Goal: Task Accomplishment & Management: Manage account settings

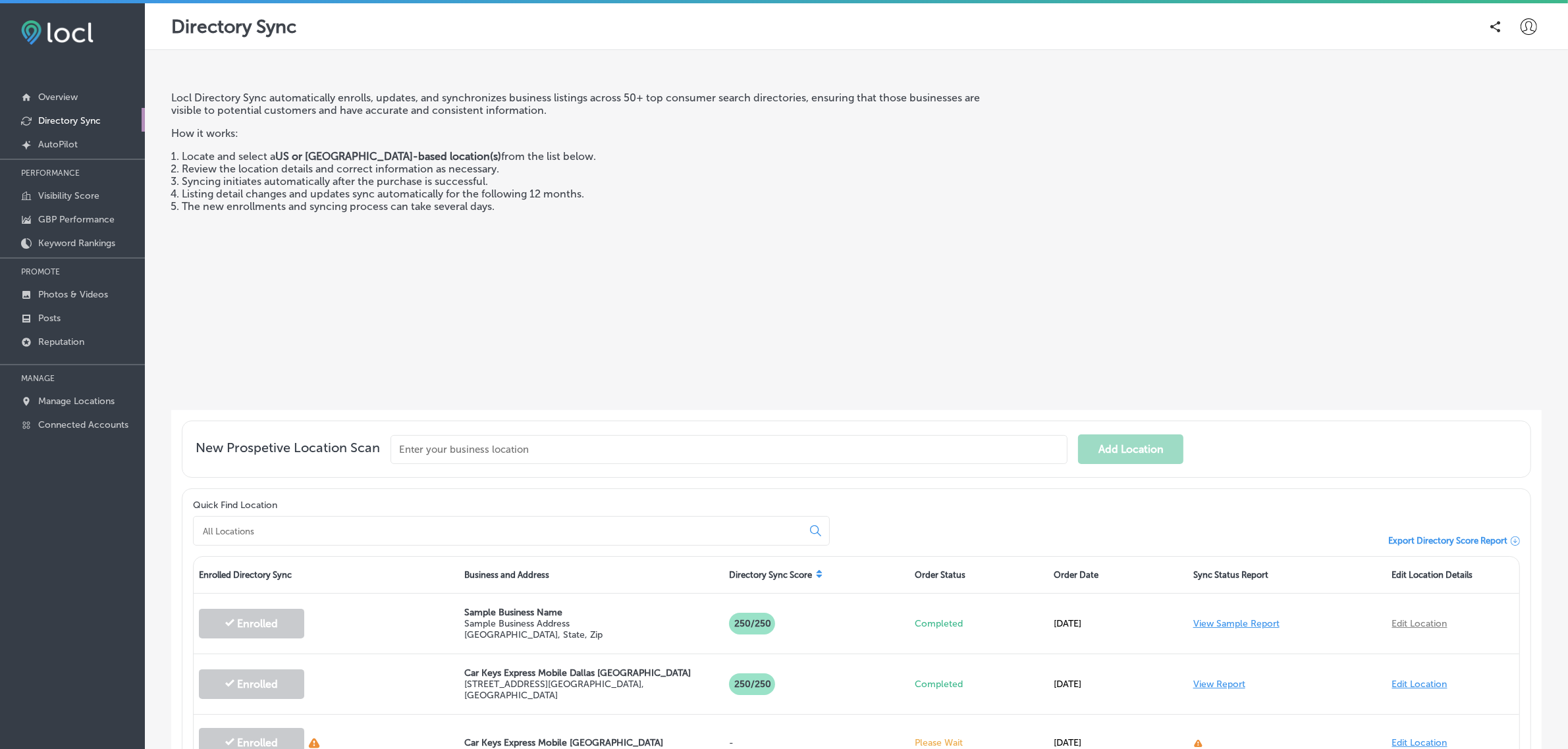
scroll to position [324, 0]
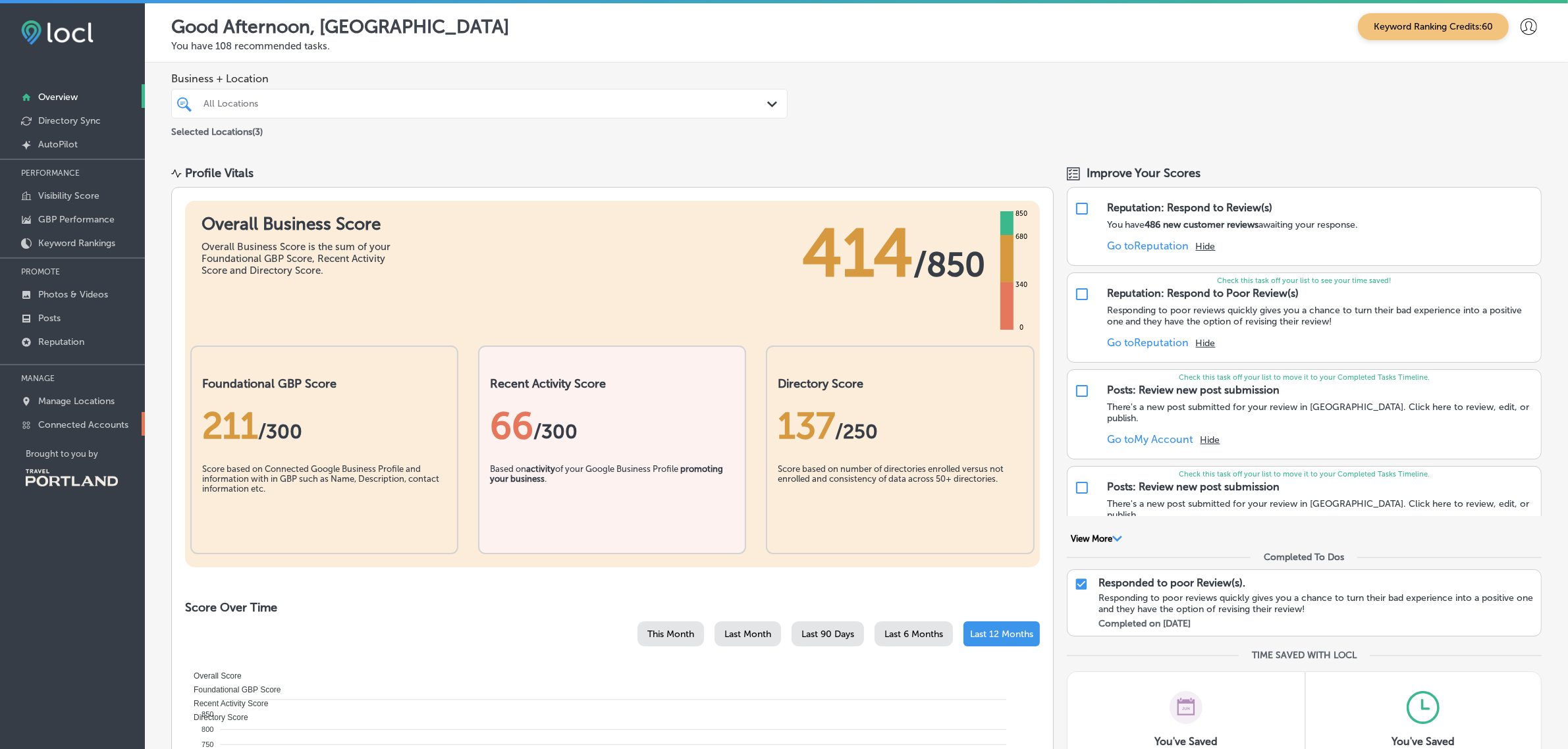
click at [46, 430] on p "Connected Accounts" at bounding box center [83, 424] width 90 height 11
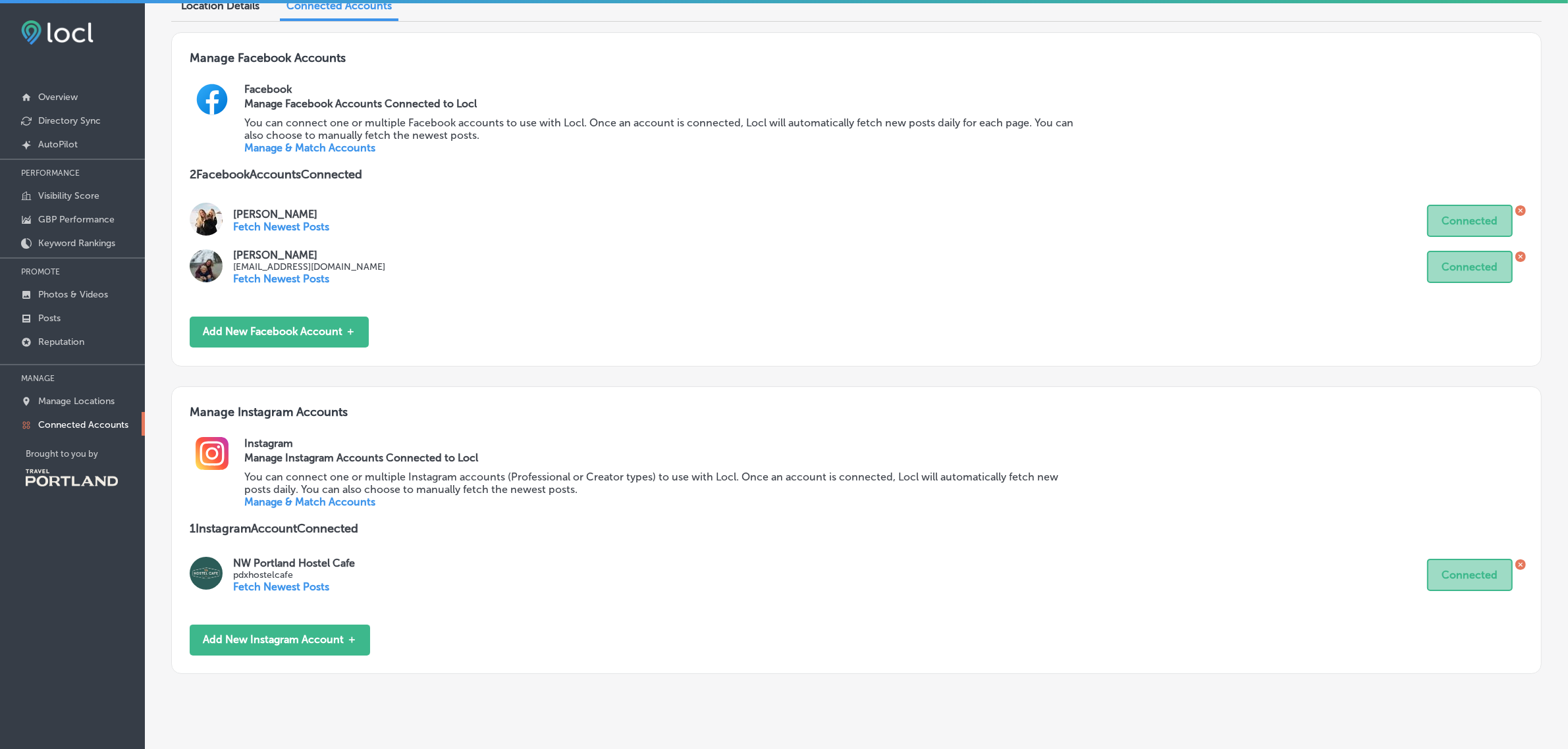
scroll to position [148, 0]
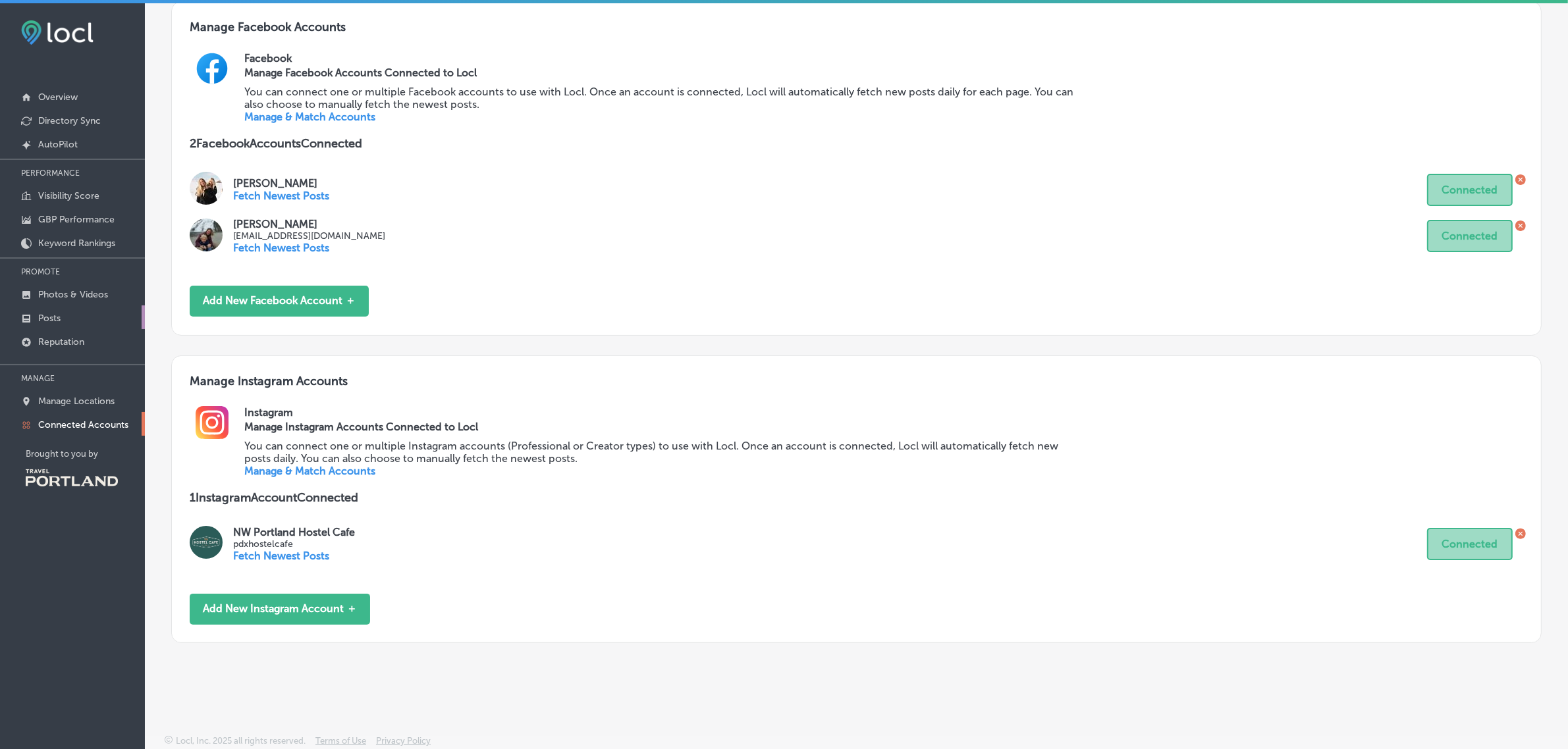
click at [67, 317] on link "Posts" at bounding box center [73, 317] width 145 height 24
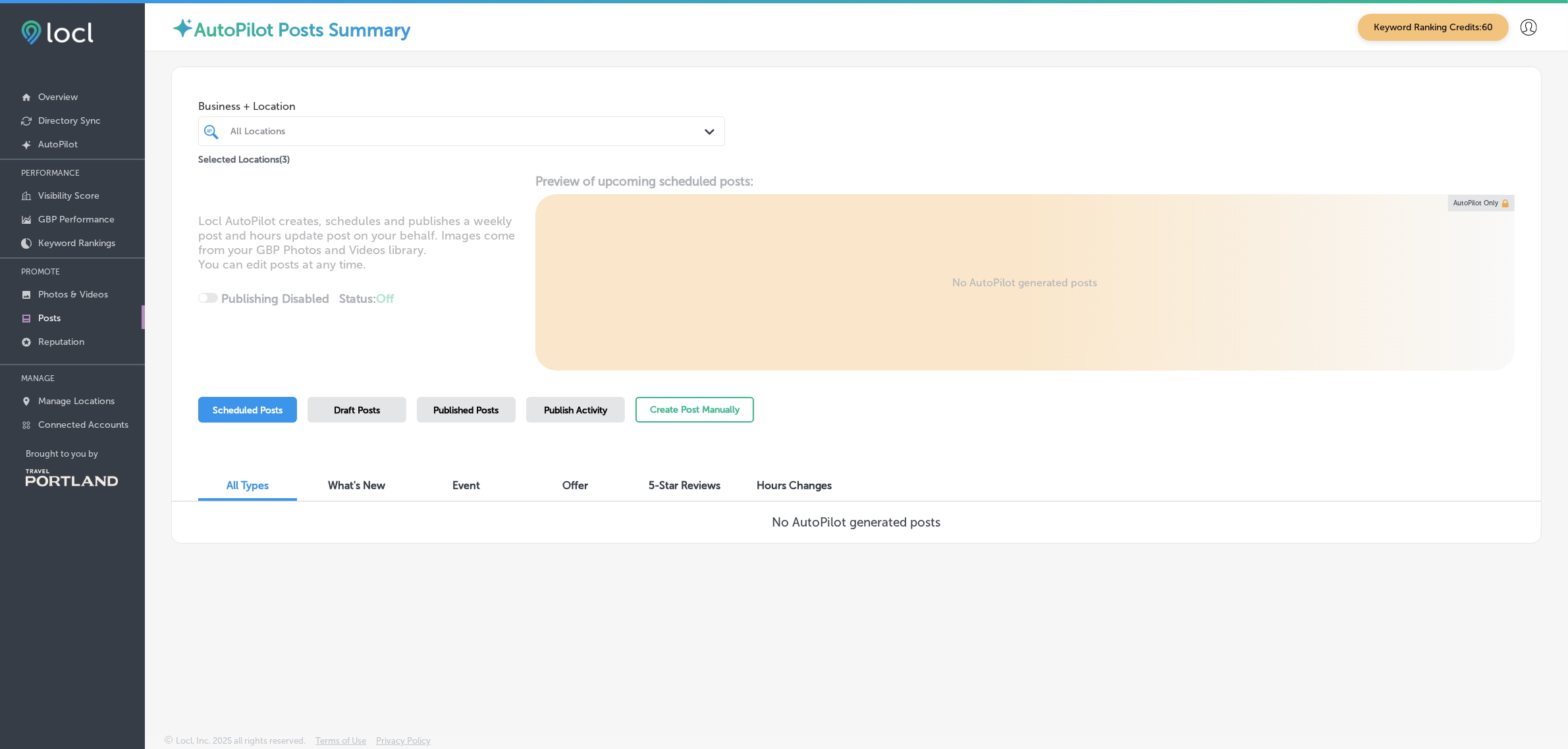
click at [363, 413] on span "Draft Posts" at bounding box center [357, 410] width 46 height 11
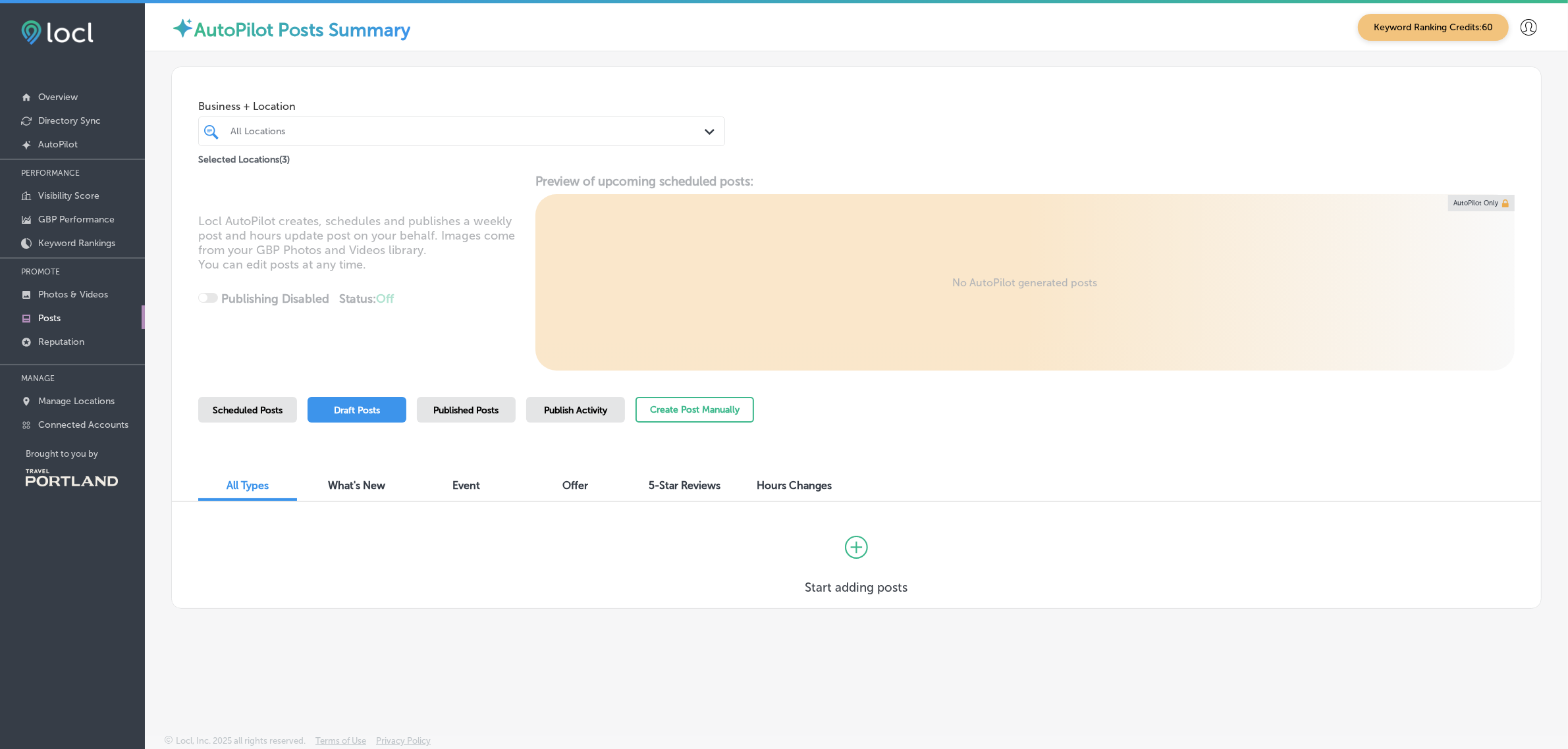
click at [468, 412] on span "Published Posts" at bounding box center [466, 410] width 65 height 11
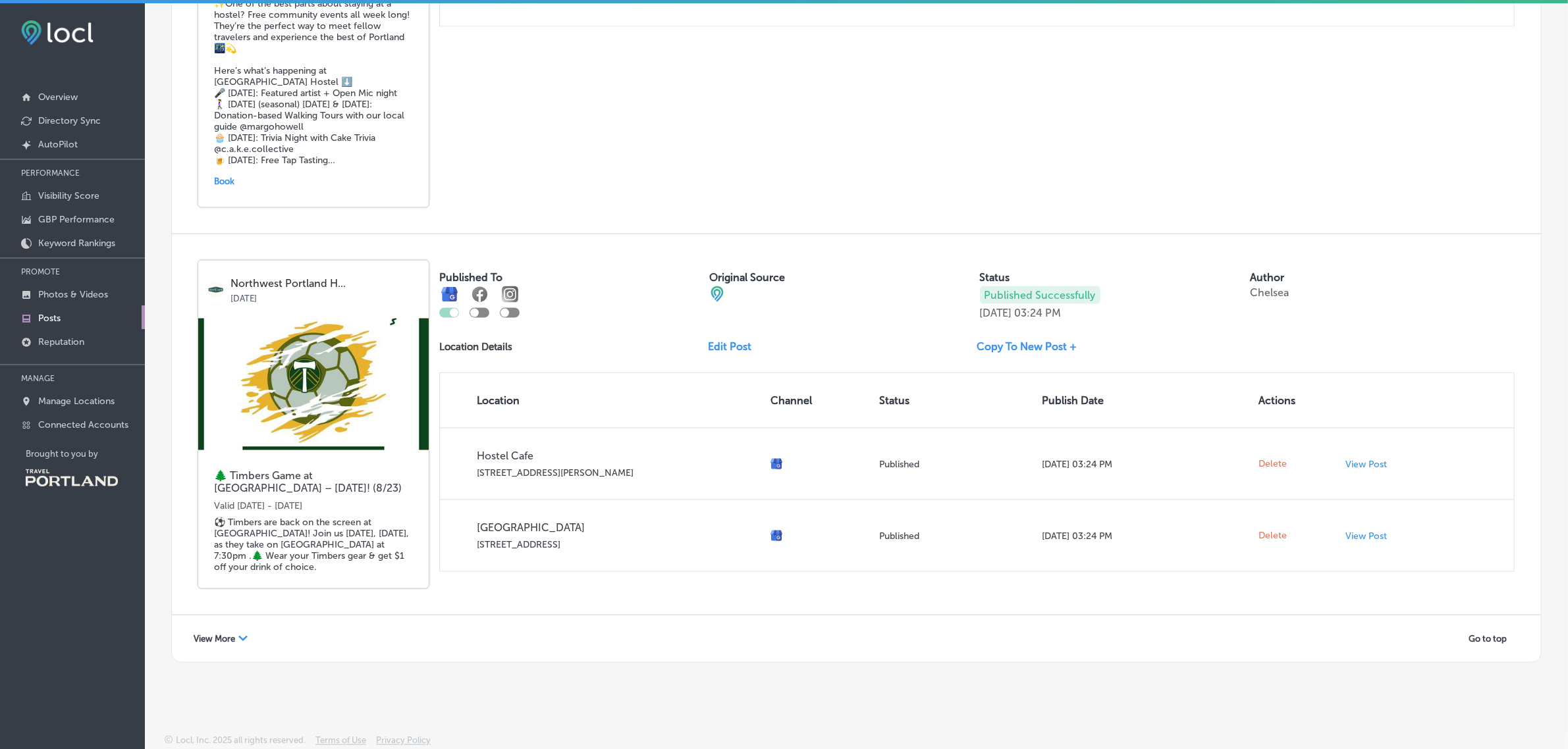
click at [241, 640] on div "Path Created with Sketch." at bounding box center [242, 639] width 9 height 9
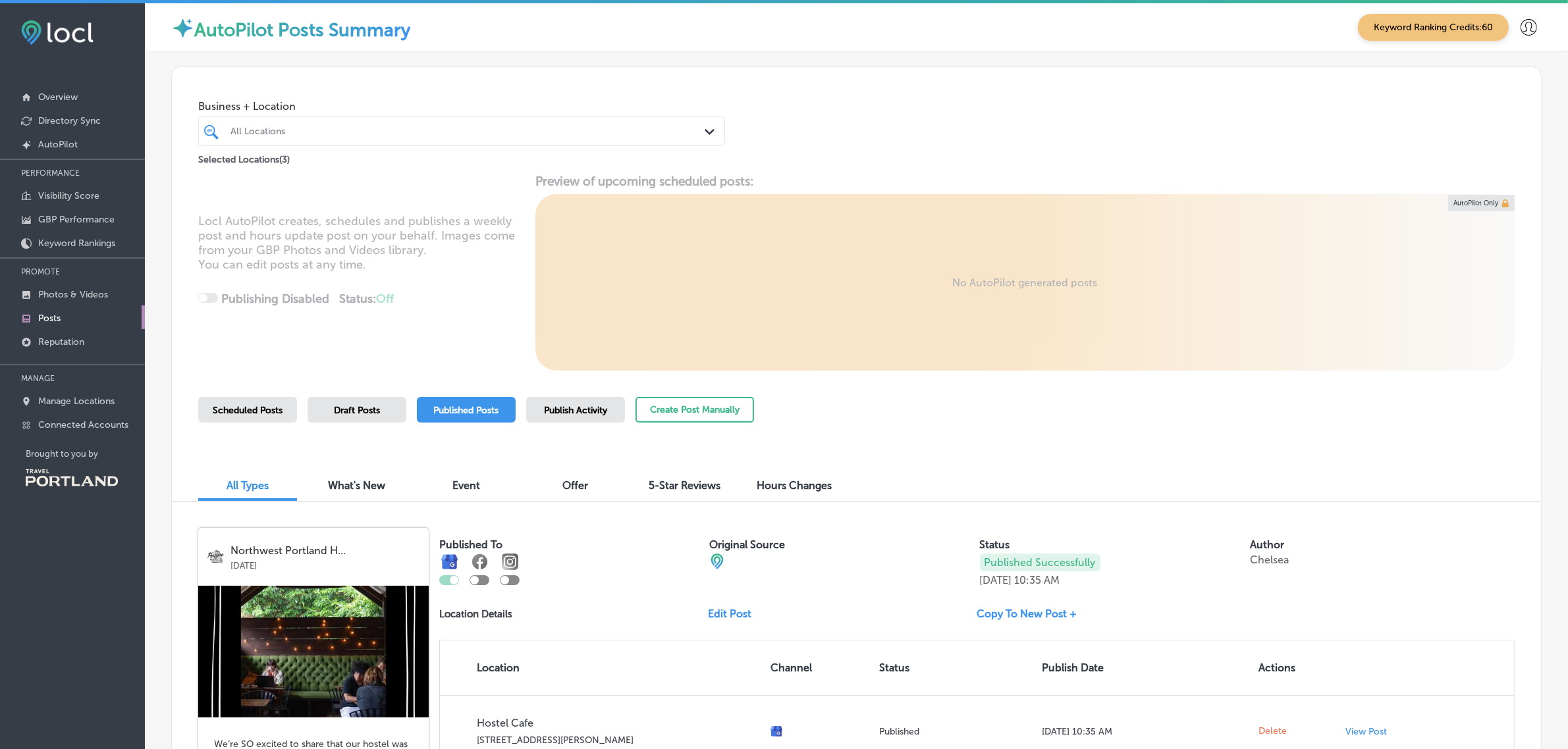
click at [338, 412] on span "Draft Posts" at bounding box center [357, 410] width 46 height 11
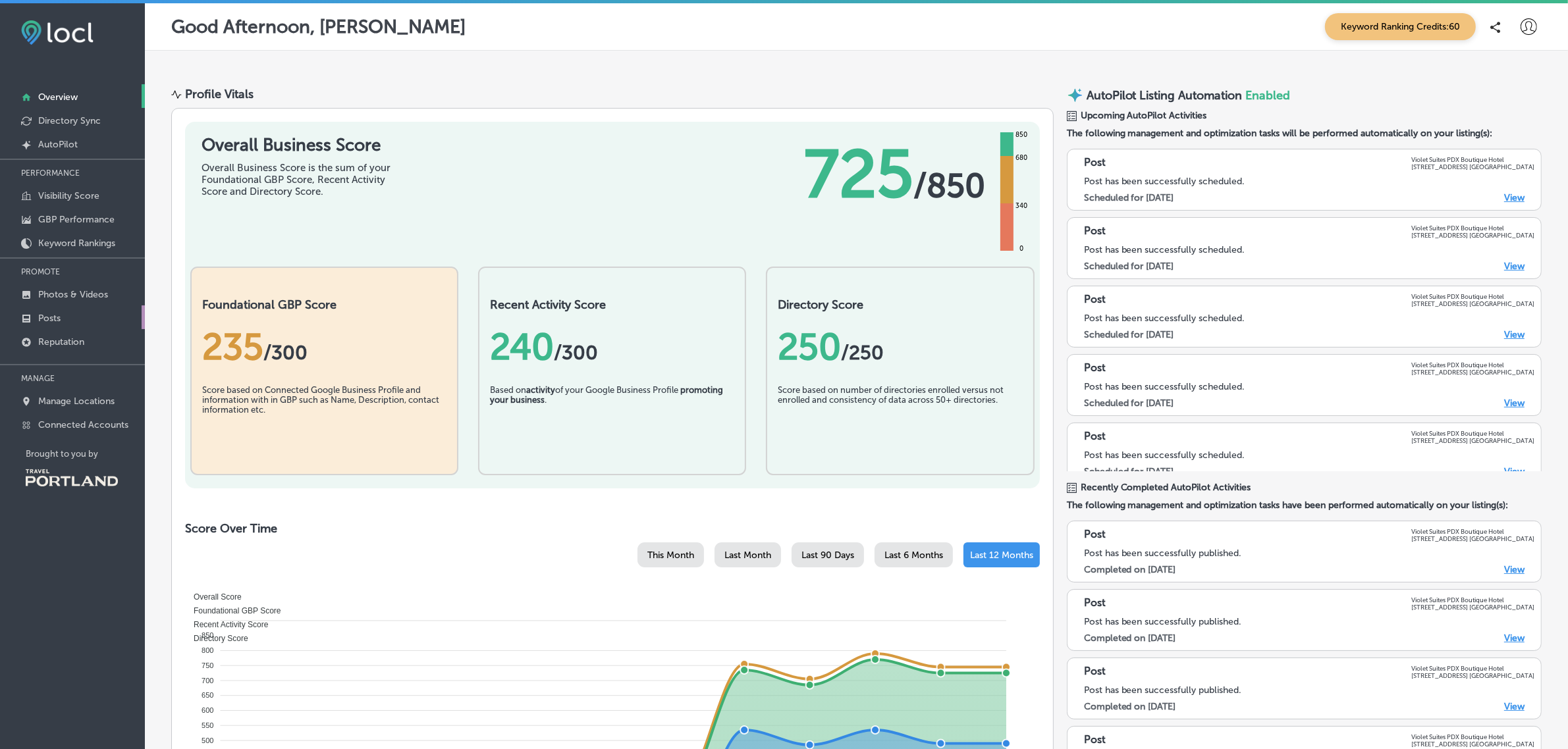
click at [74, 316] on link "Posts" at bounding box center [73, 317] width 145 height 24
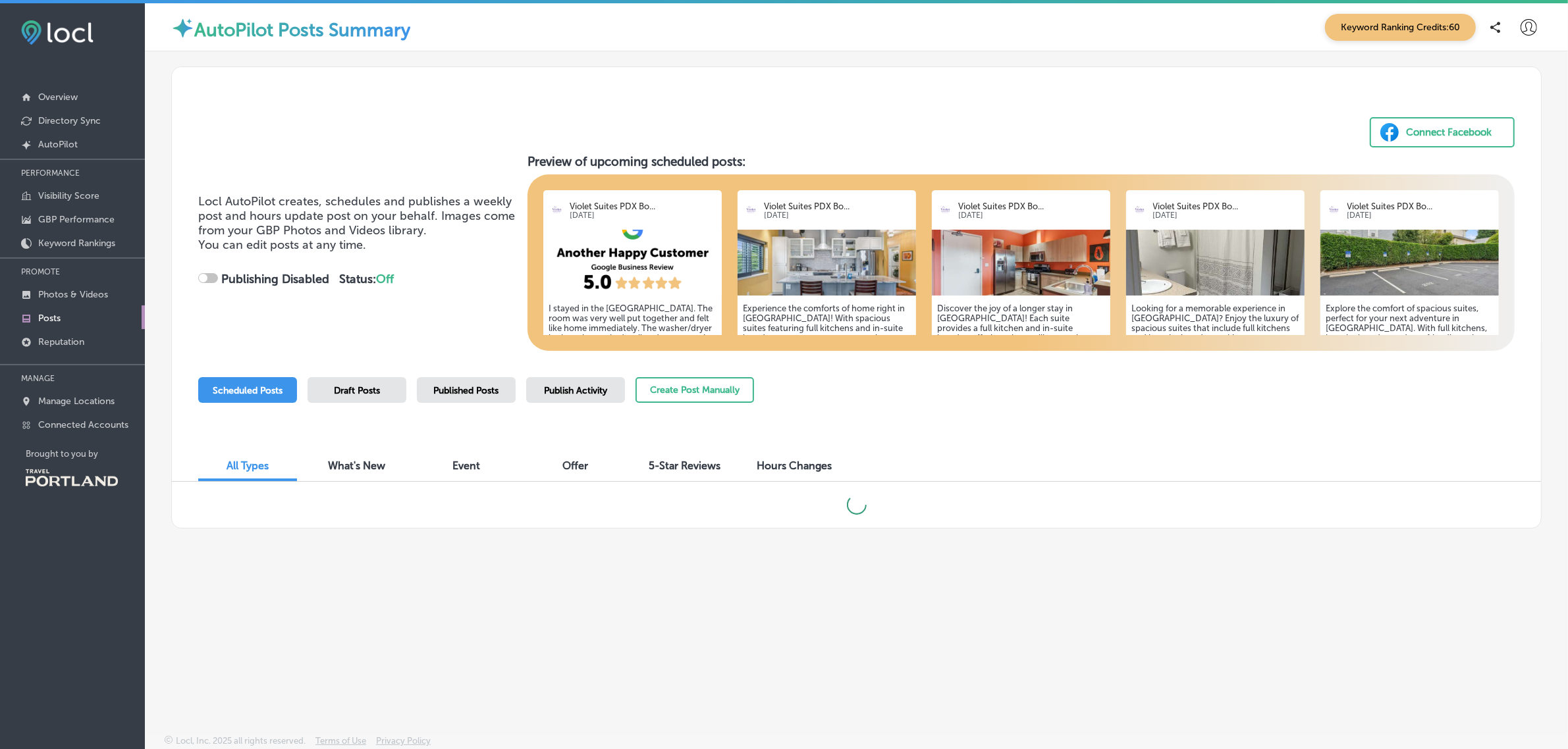
click at [376, 387] on span "Draft Posts" at bounding box center [357, 390] width 46 height 11
checkbox input "true"
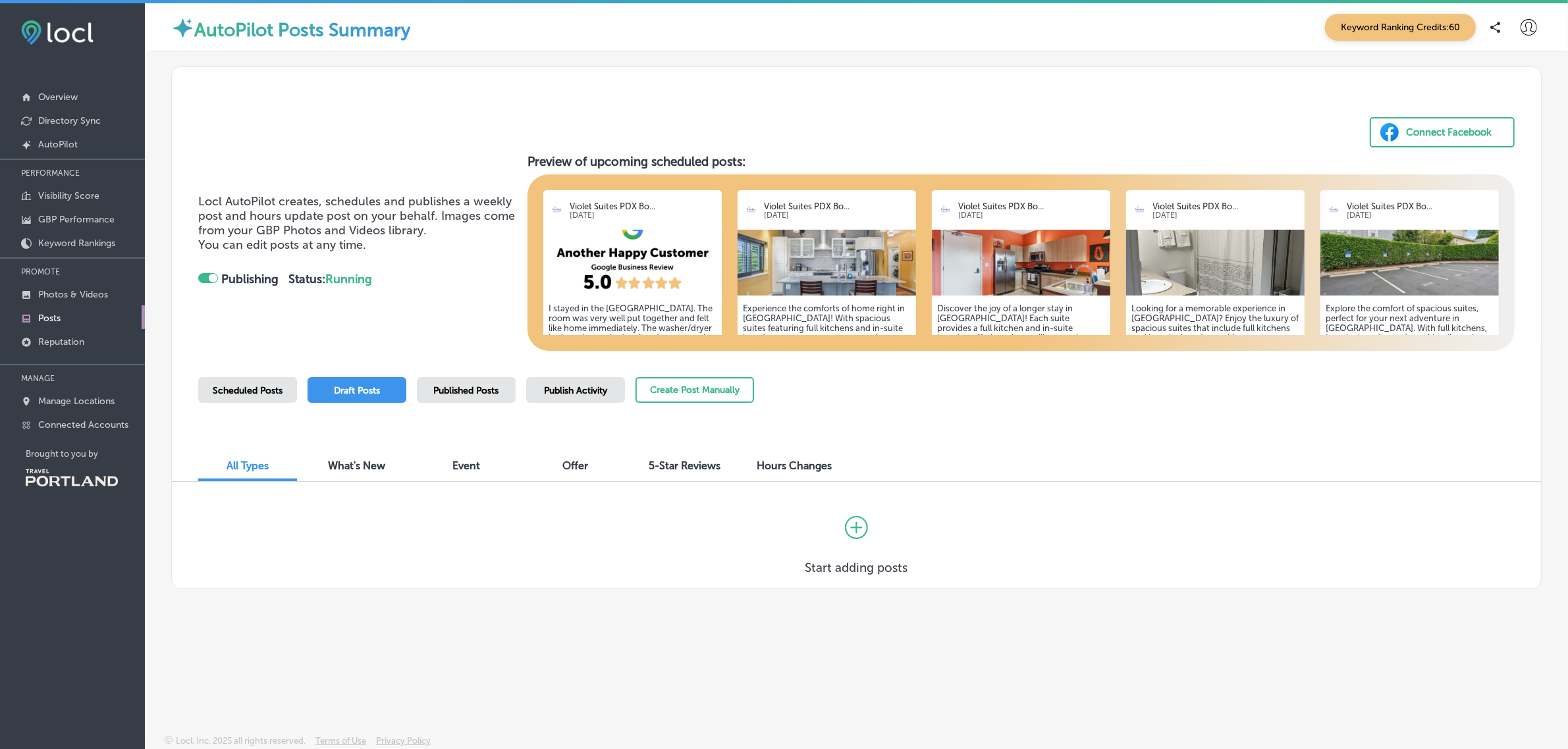
click at [492, 396] on div "Published Posts" at bounding box center [466, 390] width 99 height 25
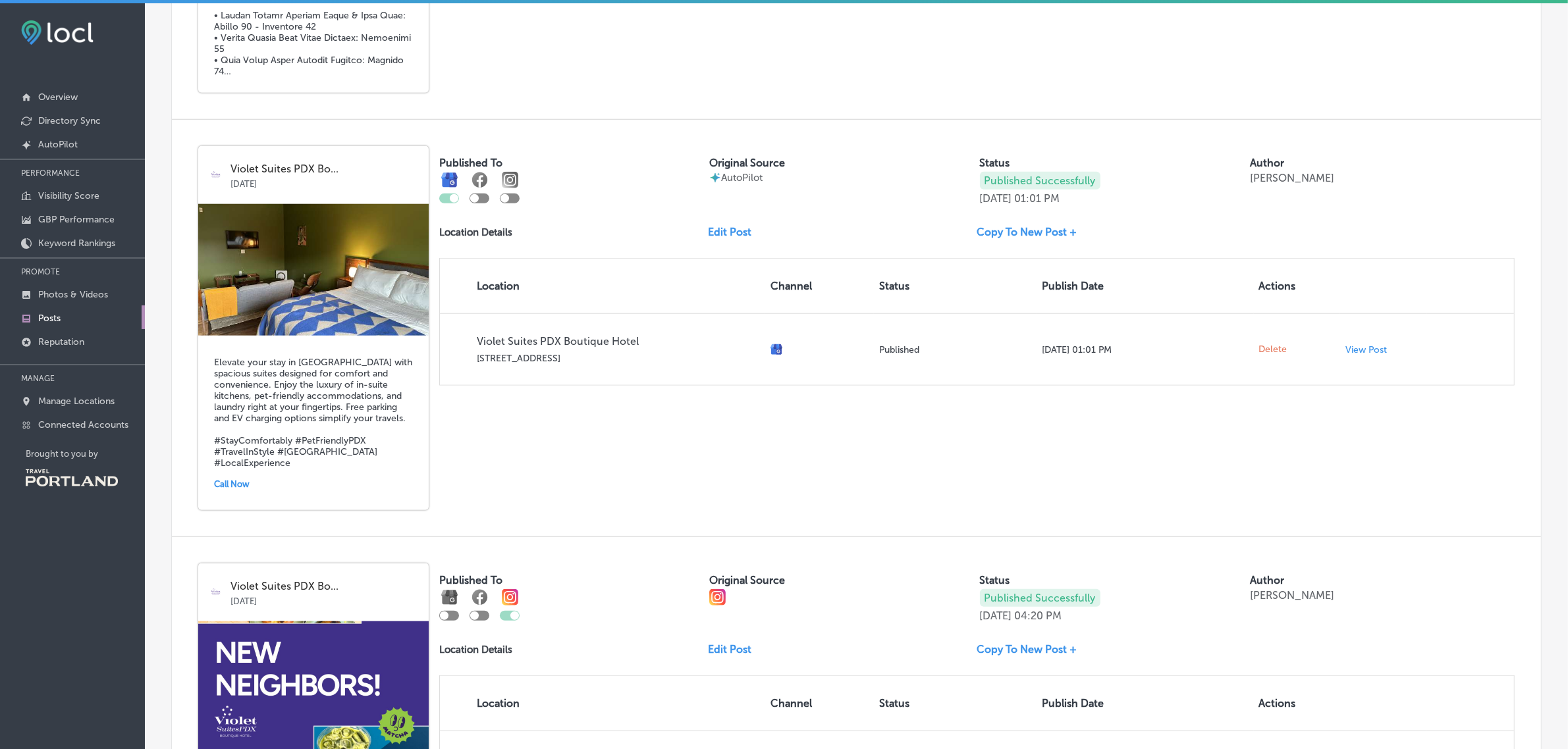
scroll to position [1640, 0]
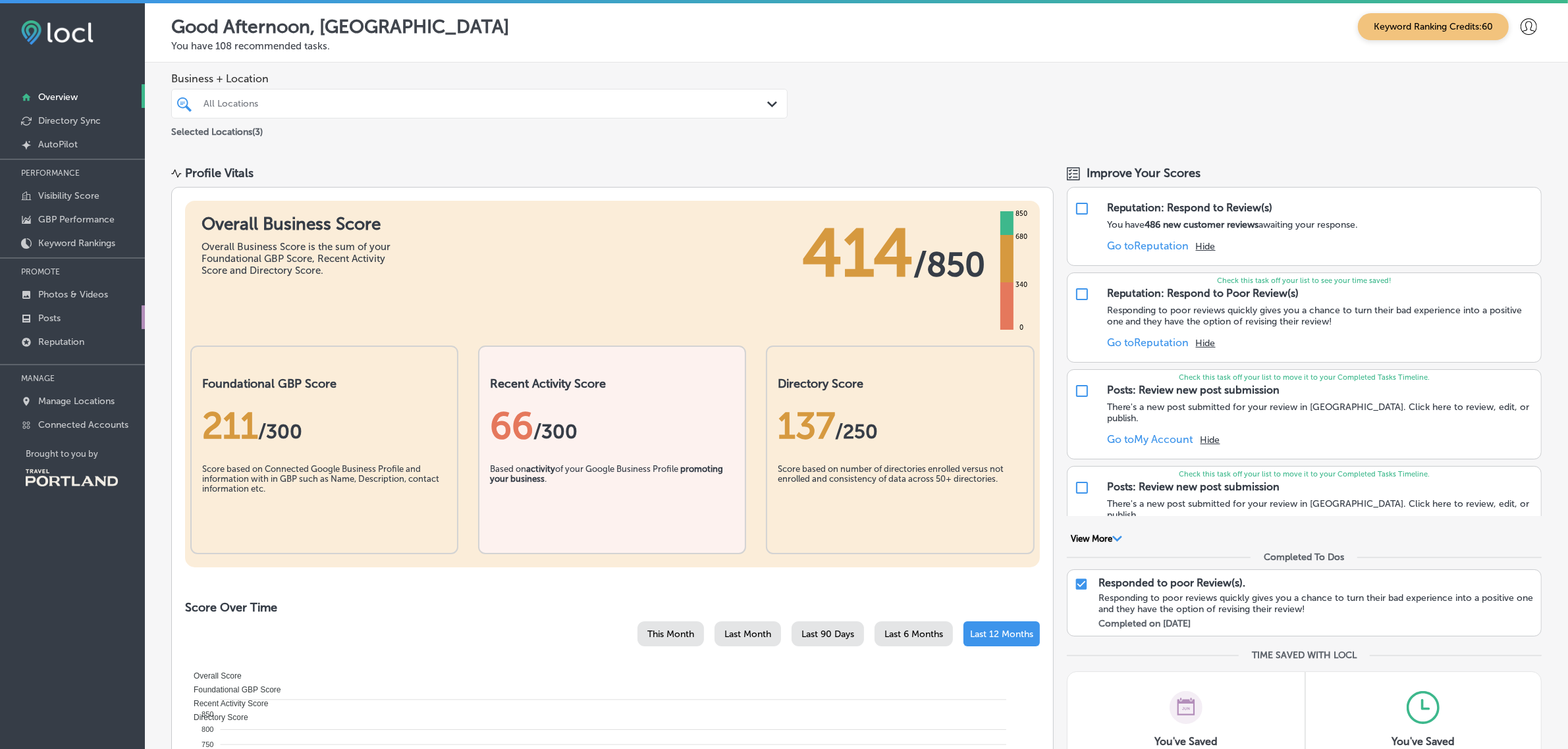
click at [71, 316] on link "Posts" at bounding box center [73, 317] width 145 height 24
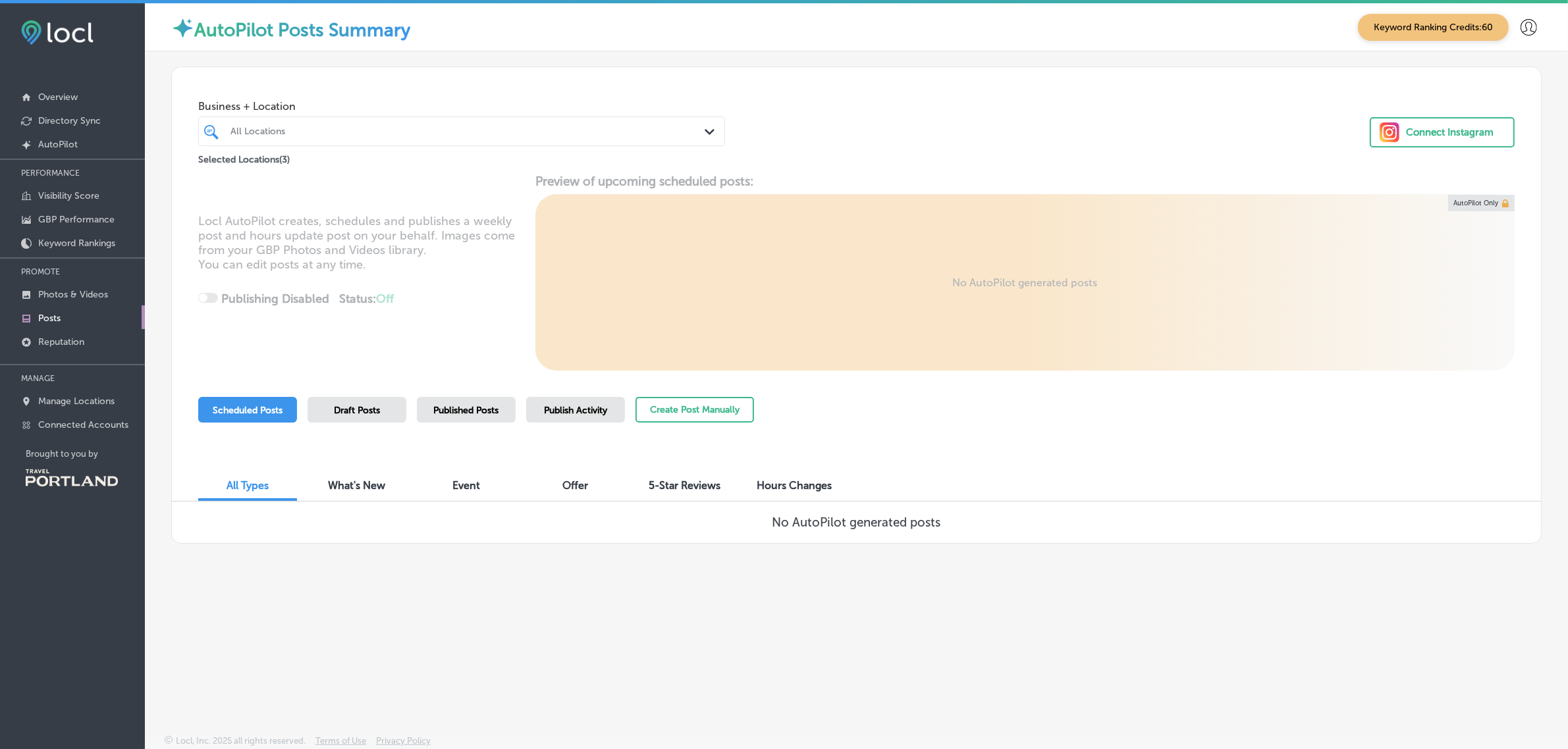
click at [469, 412] on span "Published Posts" at bounding box center [466, 410] width 65 height 11
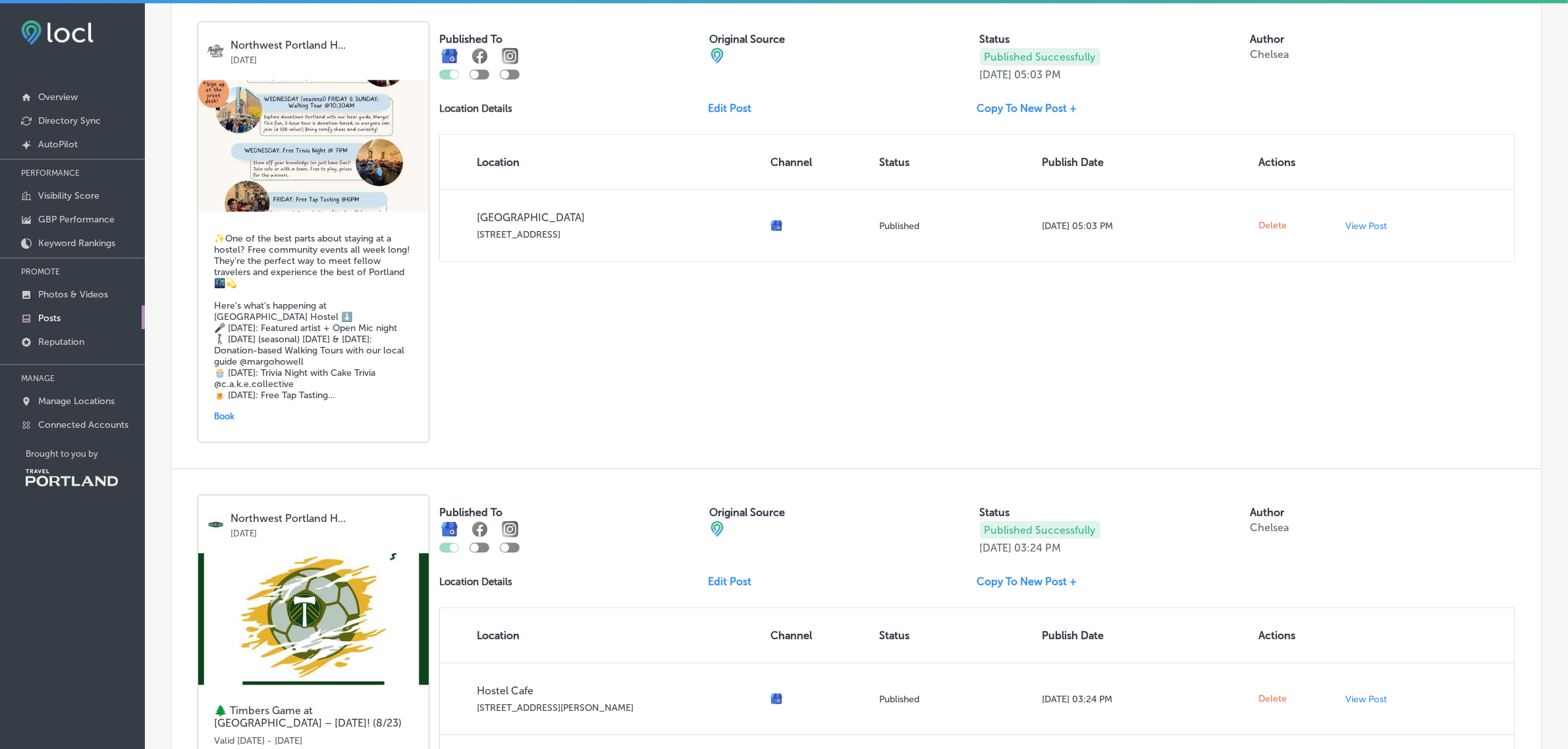
scroll to position [2525, 0]
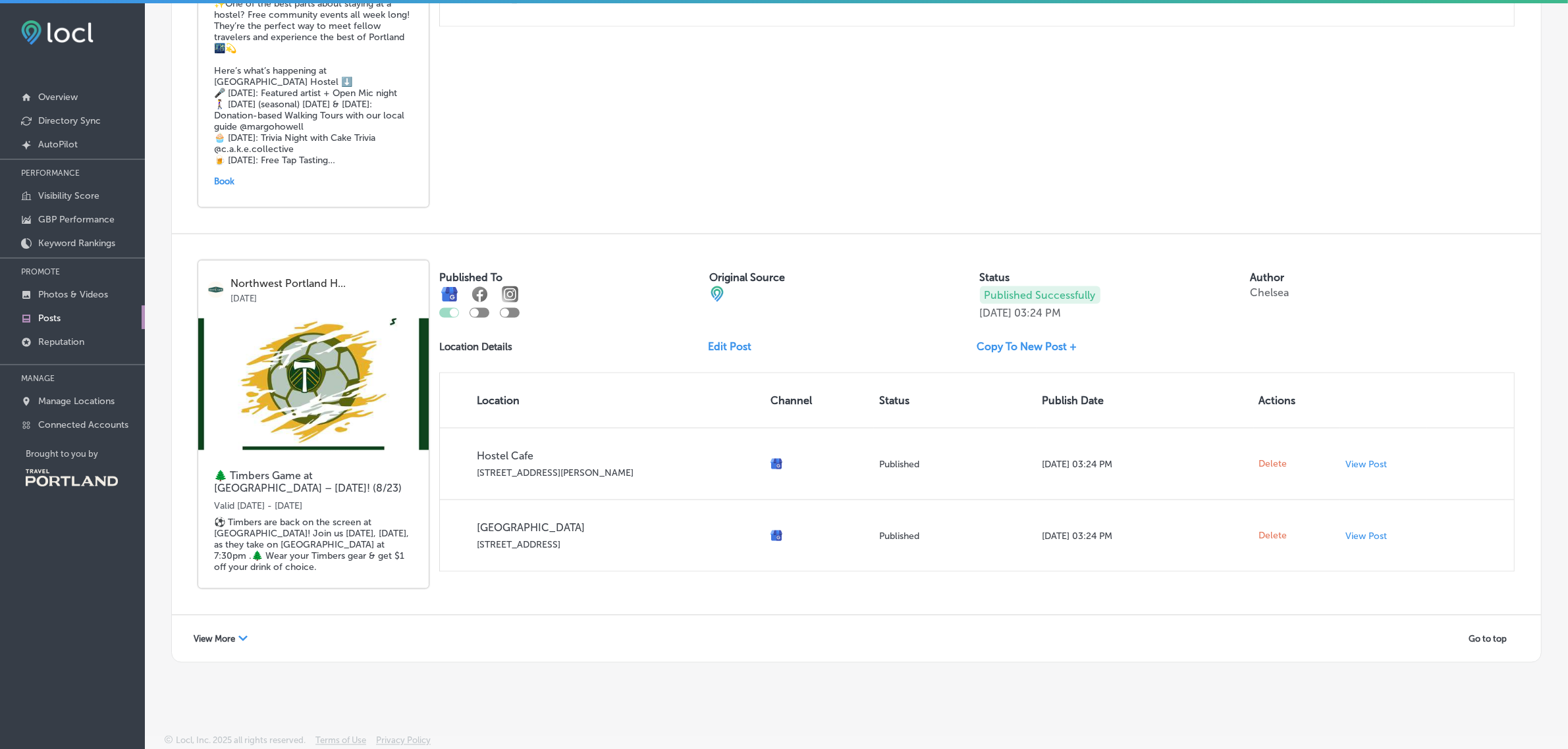
click at [221, 633] on span "View More" at bounding box center [214, 639] width 41 height 10
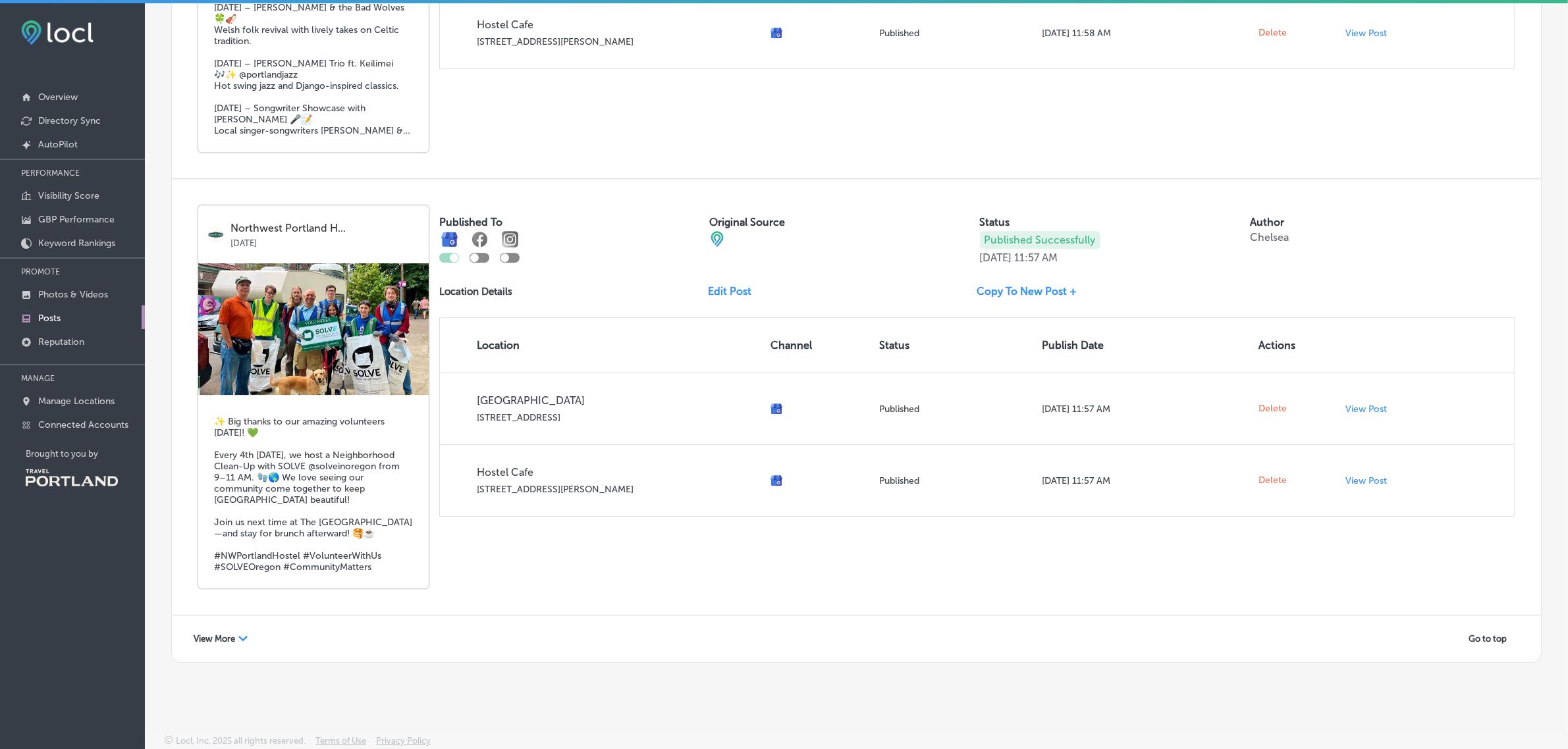
scroll to position [5230, 0]
click at [219, 639] on span "View More" at bounding box center [214, 639] width 41 height 10
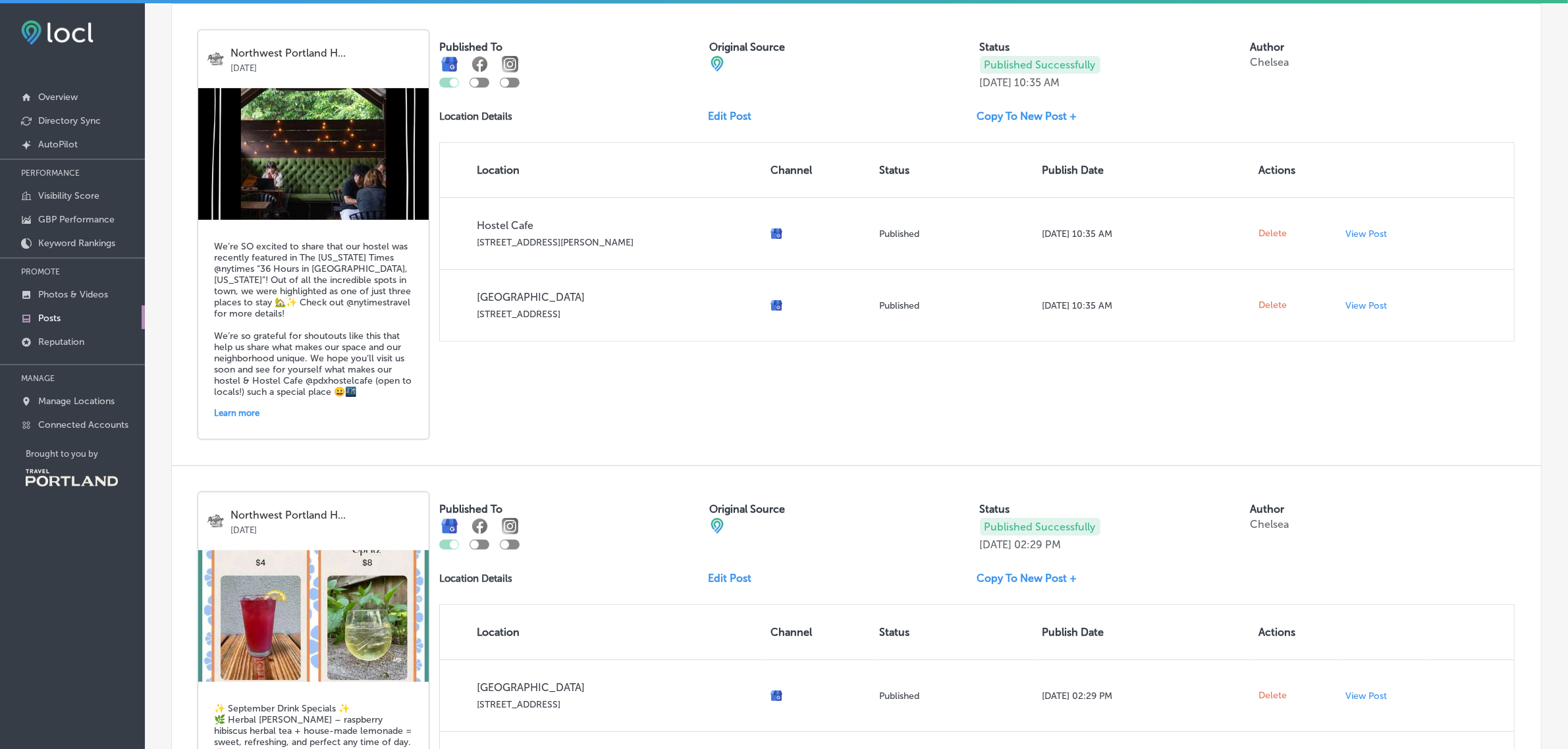
scroll to position [0, 0]
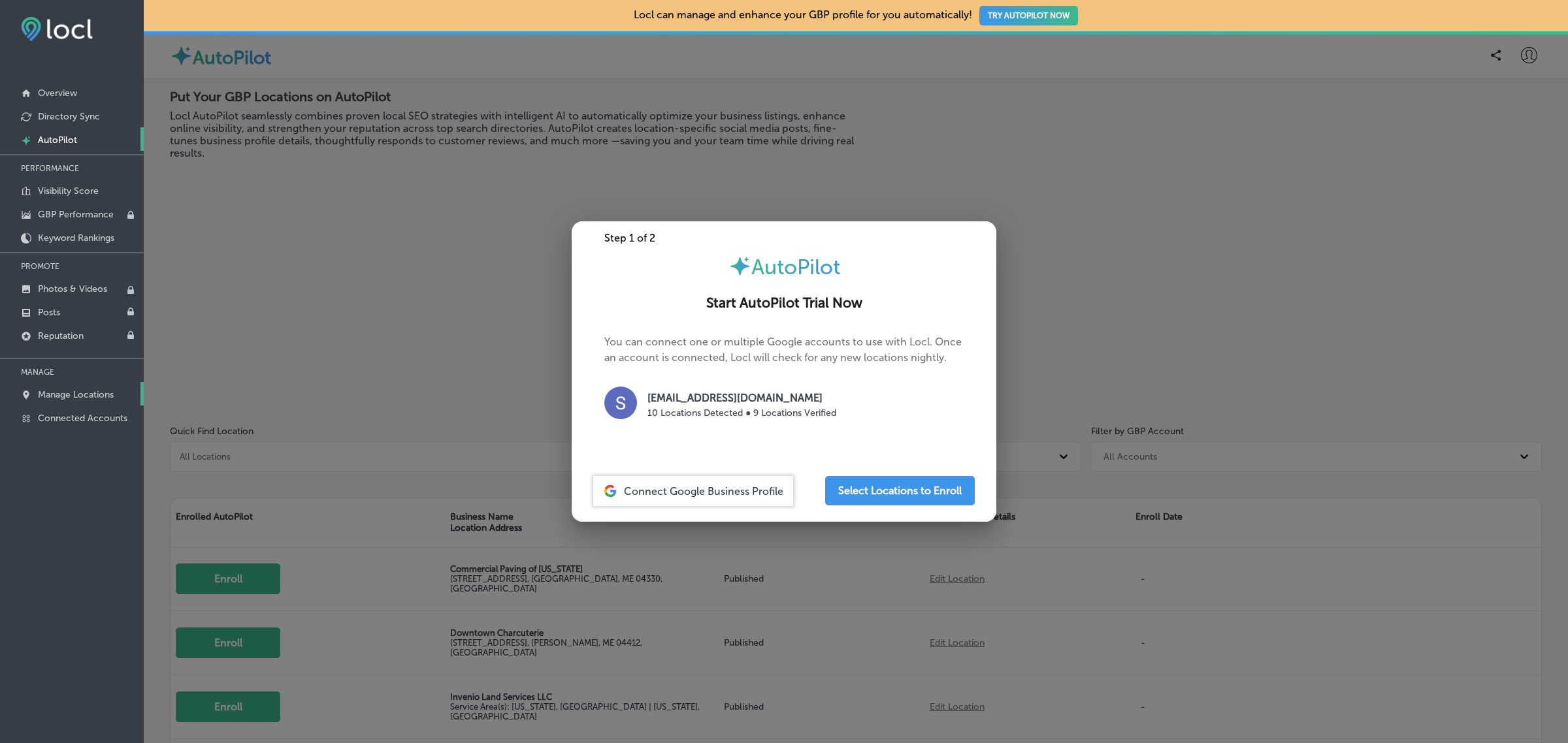
click at [69, 397] on p "Manage Locations" at bounding box center [75, 394] width 76 height 11
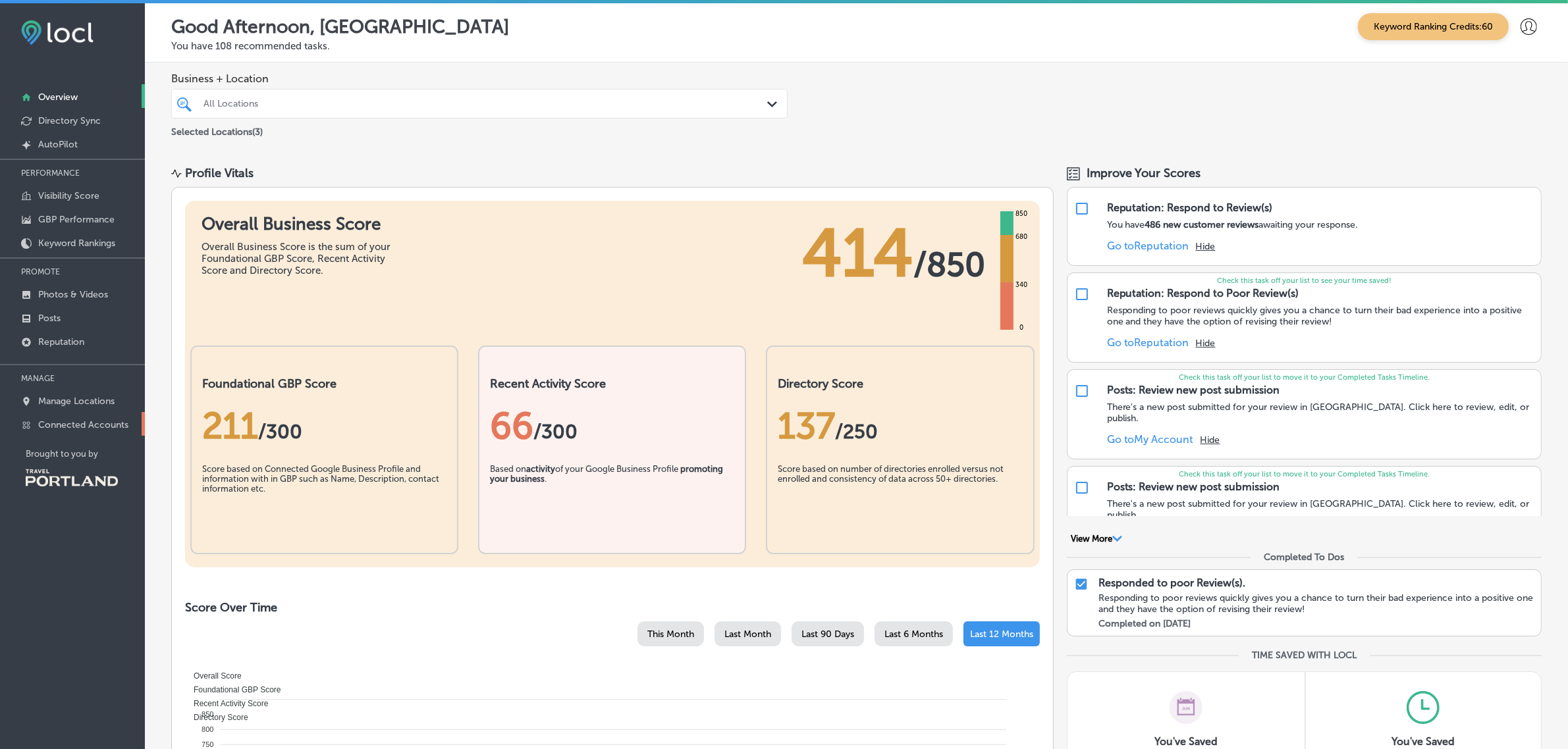
click at [89, 426] on p "Connected Accounts" at bounding box center [83, 424] width 90 height 11
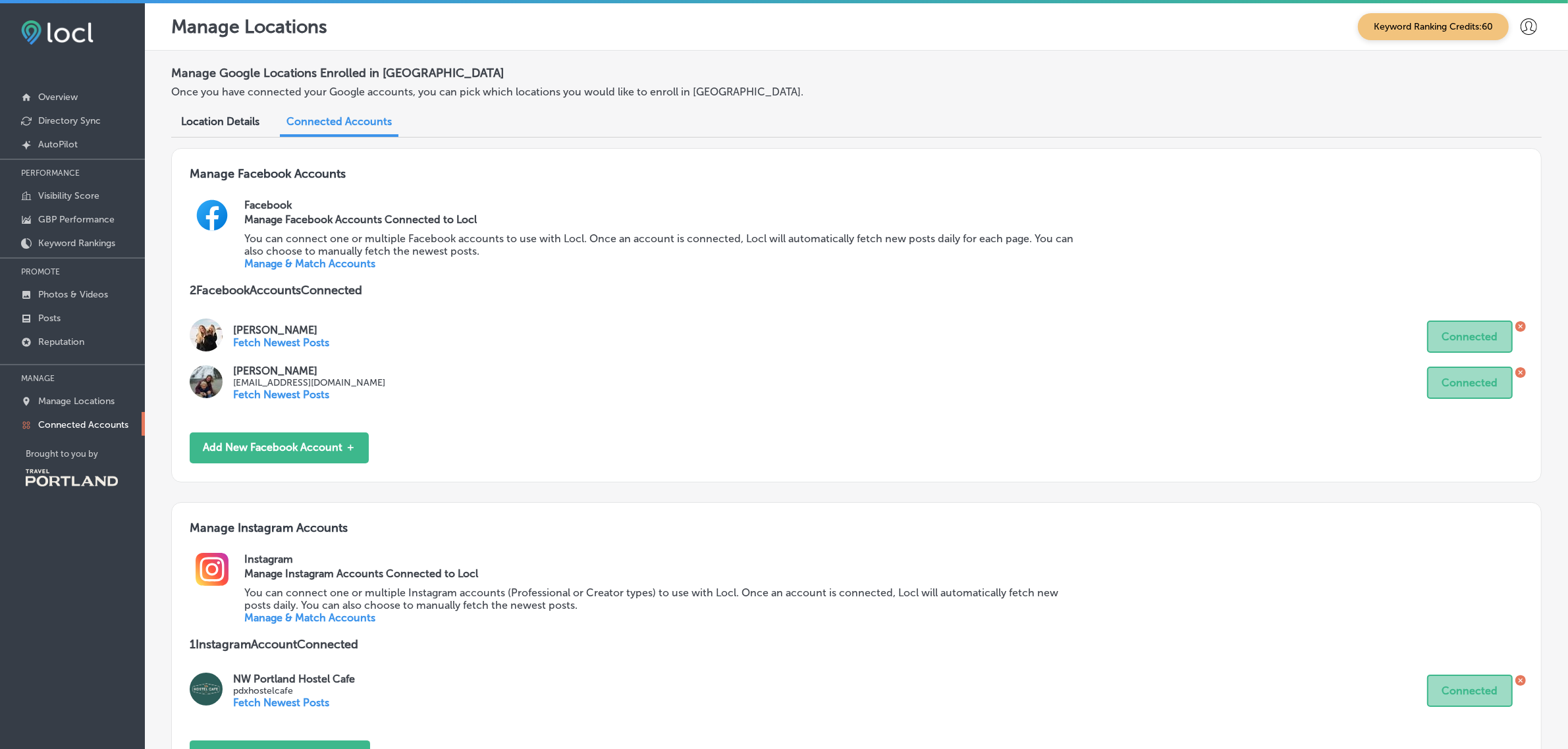
scroll to position [148, 0]
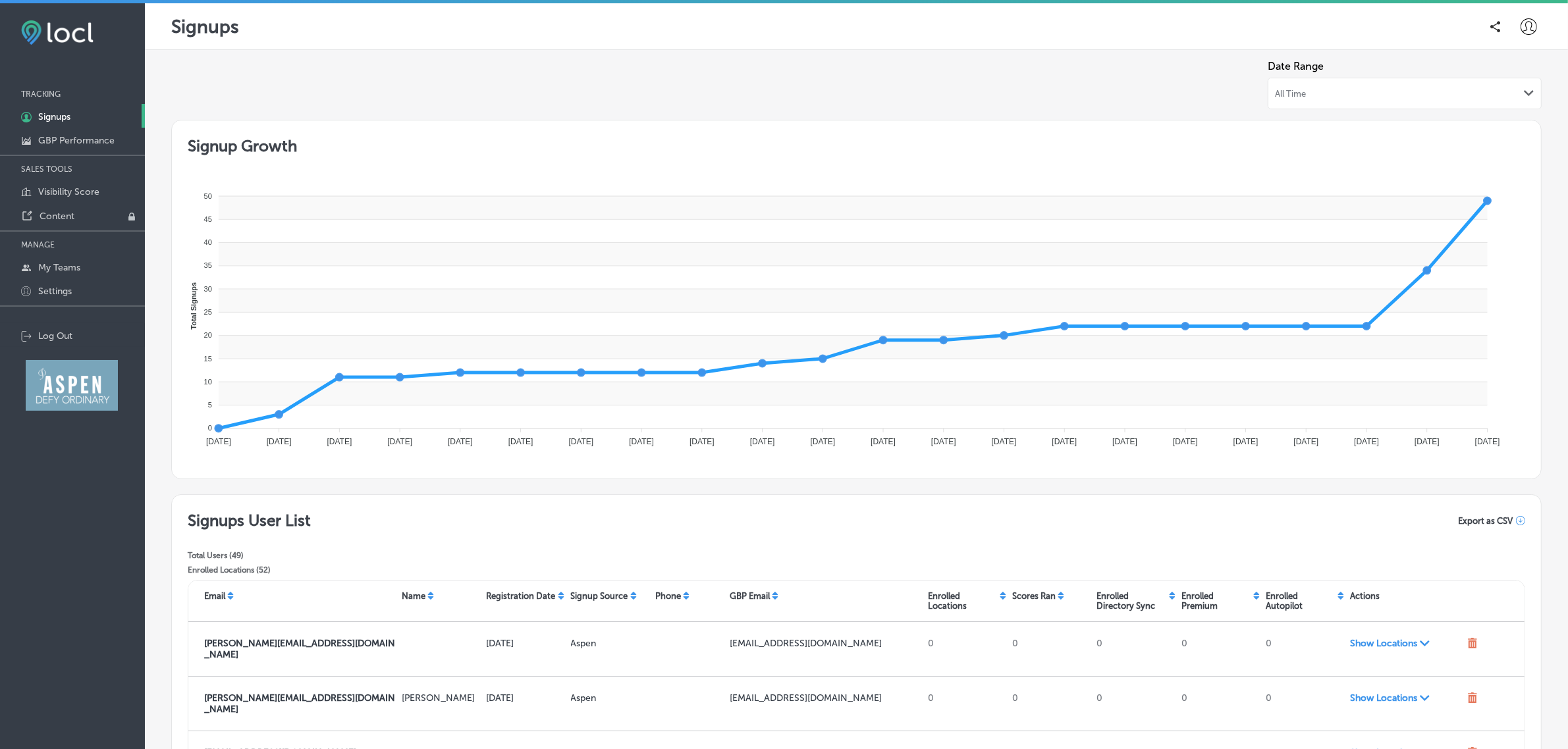
click at [1459, 524] on span "Export as CSV" at bounding box center [1485, 521] width 55 height 10
click at [1333, 526] on div "Signups User List Total Users ( 49 ) Enrolled Locations ( 52 ) Export as CSV" at bounding box center [856, 546] width 1338 height 69
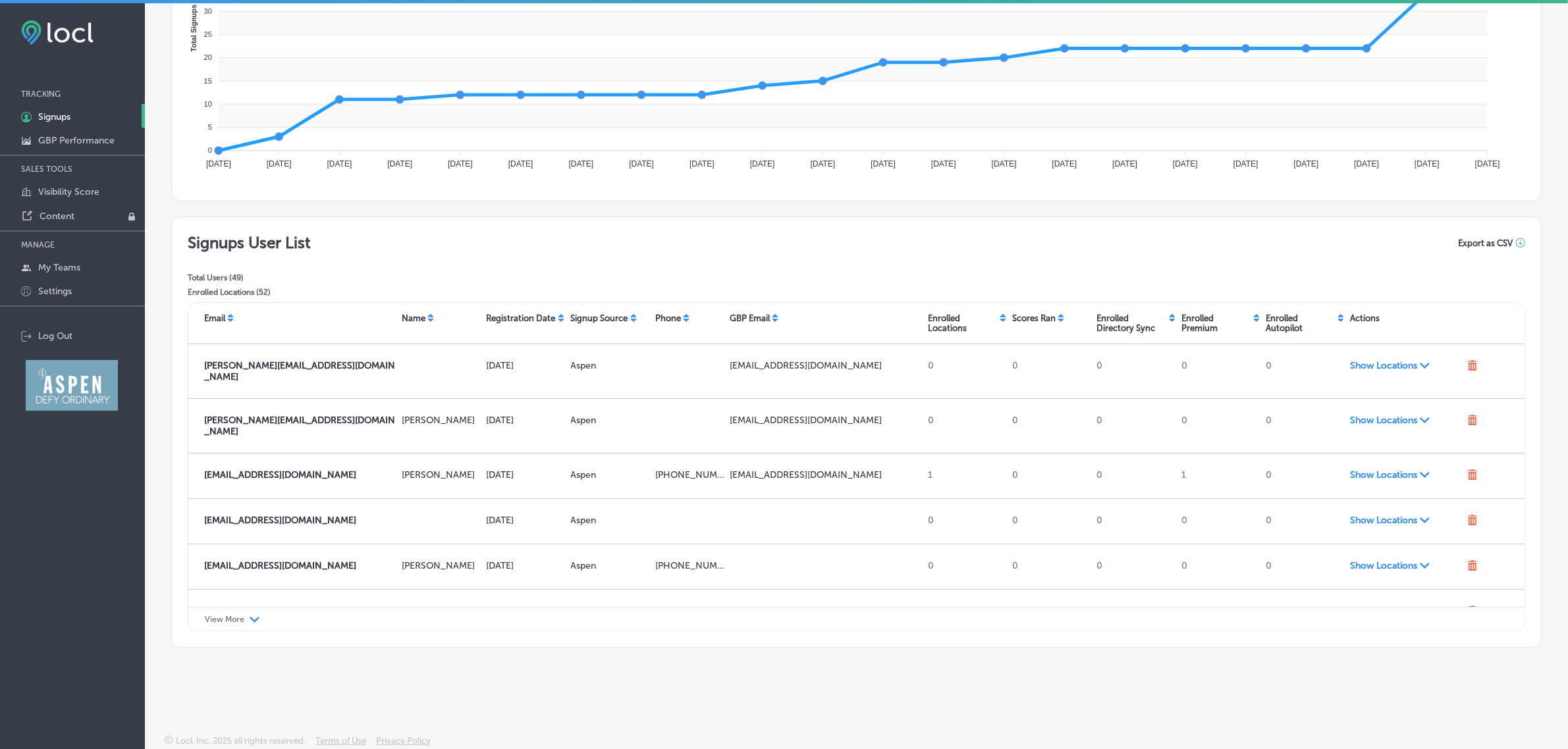
click at [229, 622] on p "View More" at bounding box center [224, 619] width 40 height 9
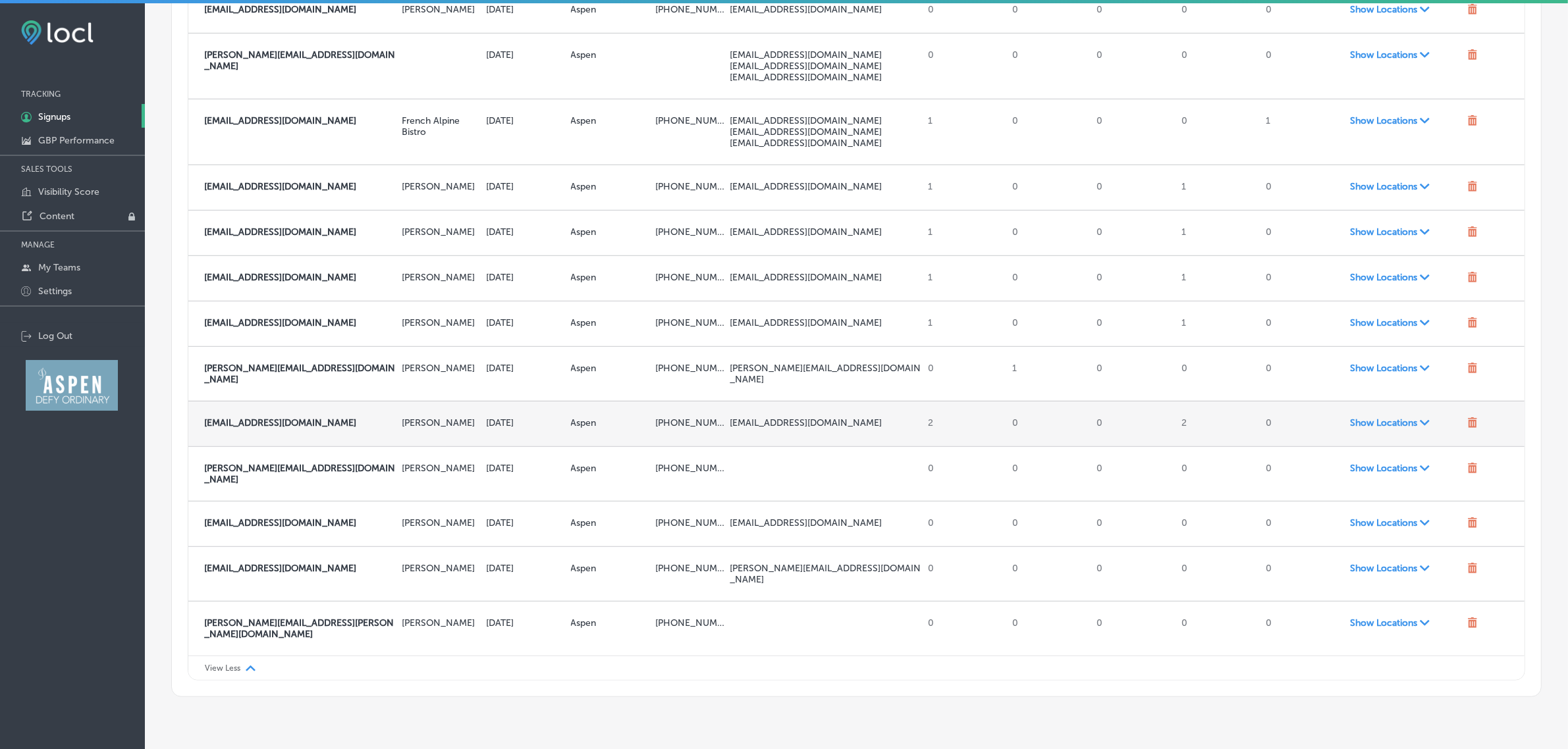
scroll to position [998, 0]
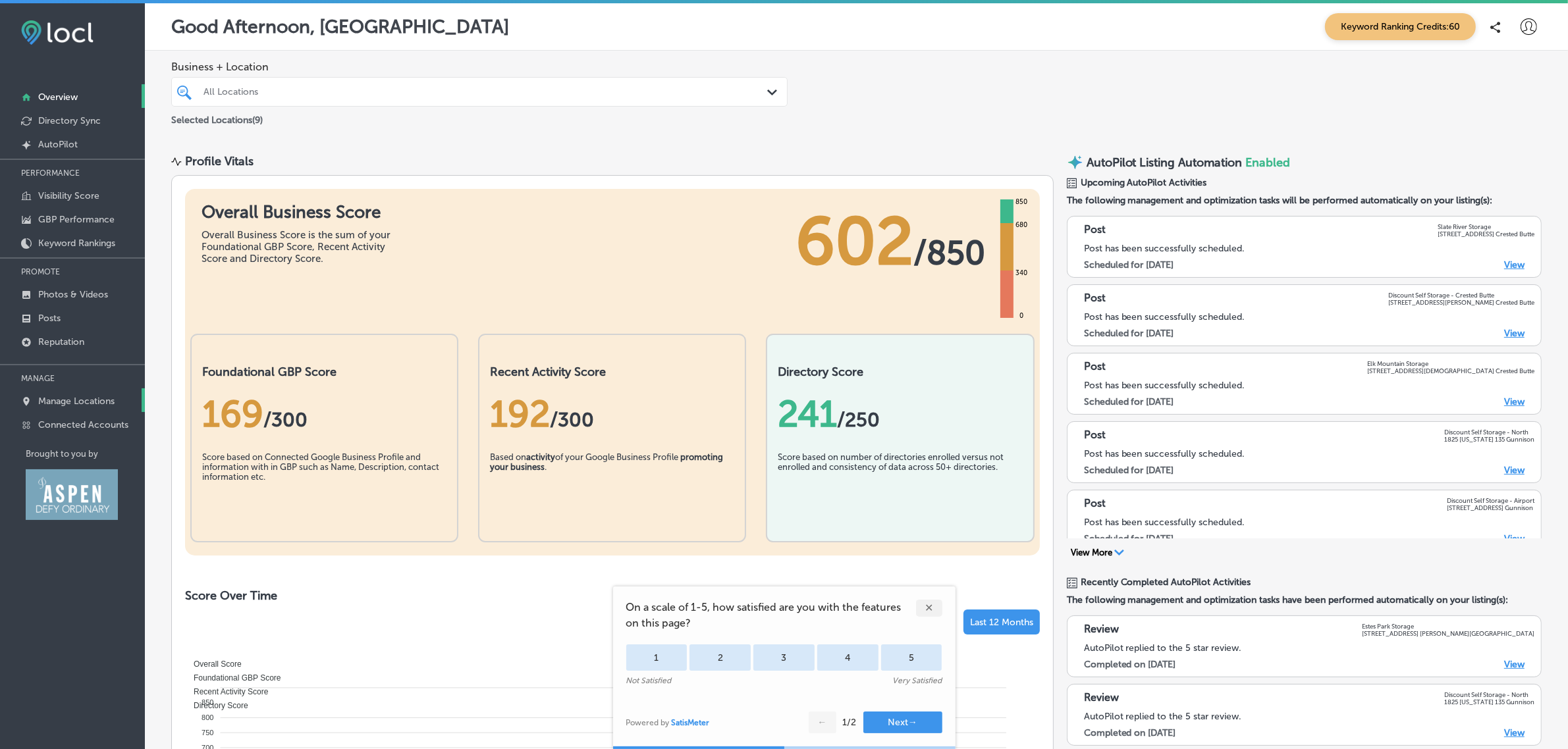
click at [78, 403] on p "Manage Locations" at bounding box center [76, 401] width 77 height 11
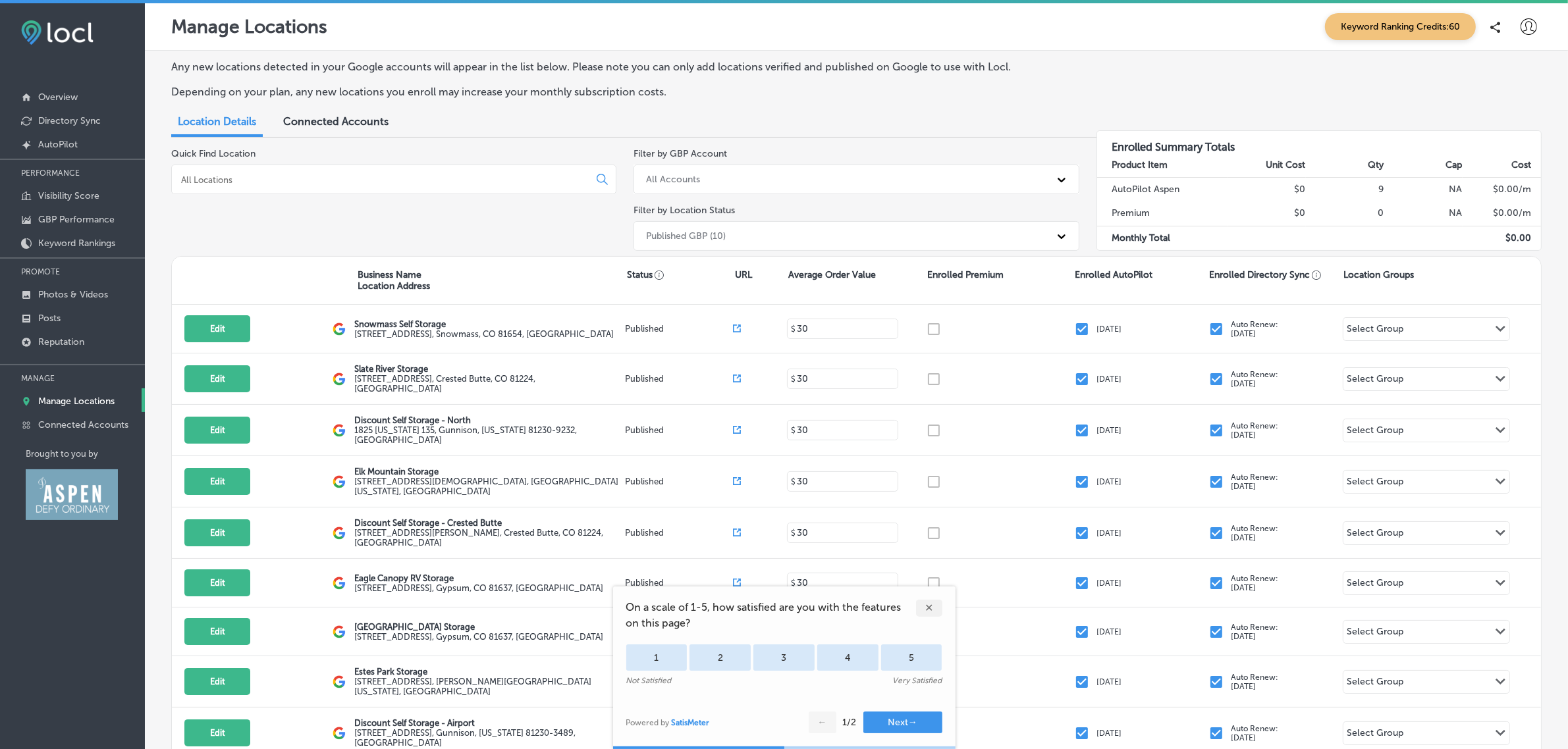
click at [933, 610] on div "✕" at bounding box center [928, 608] width 26 height 17
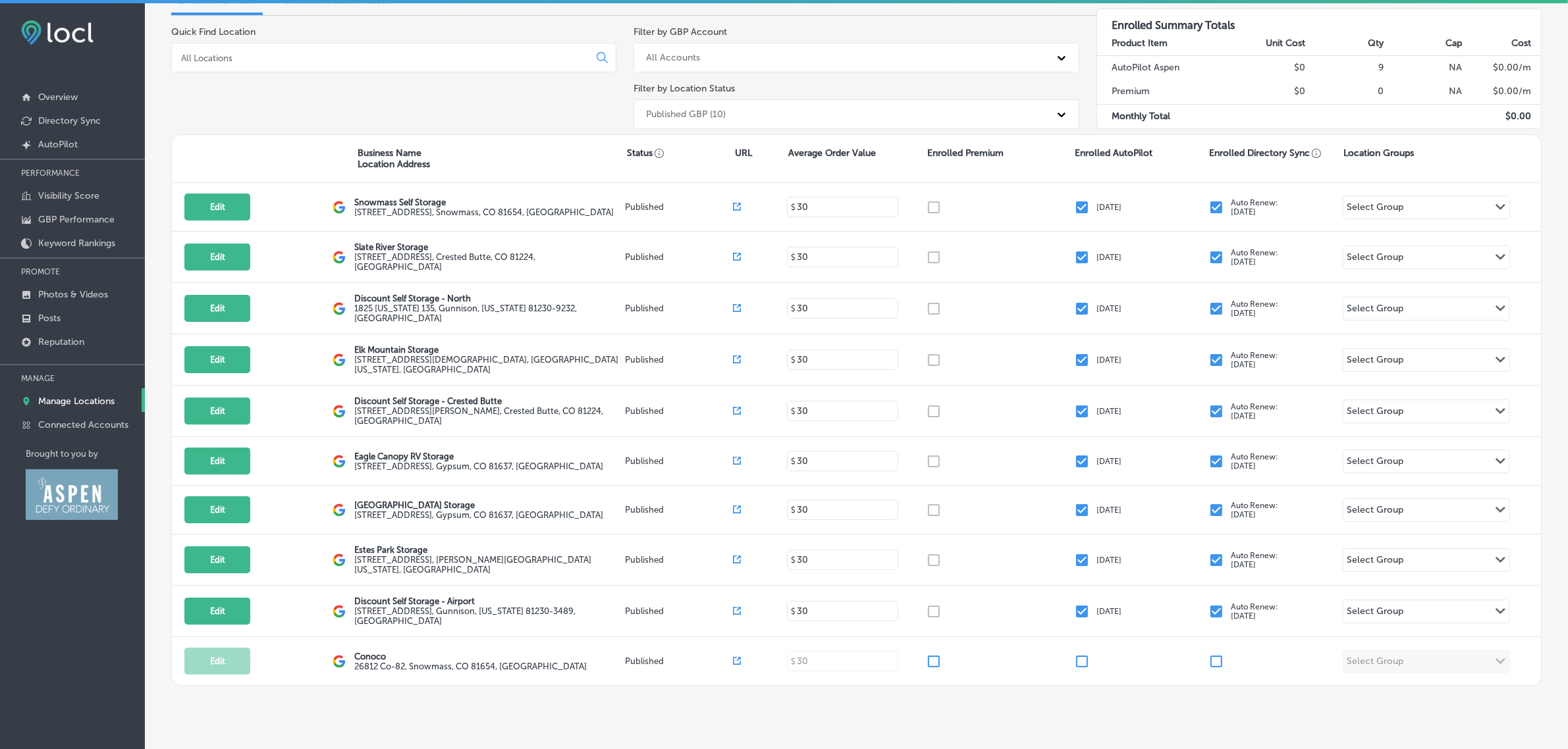
scroll to position [126, 0]
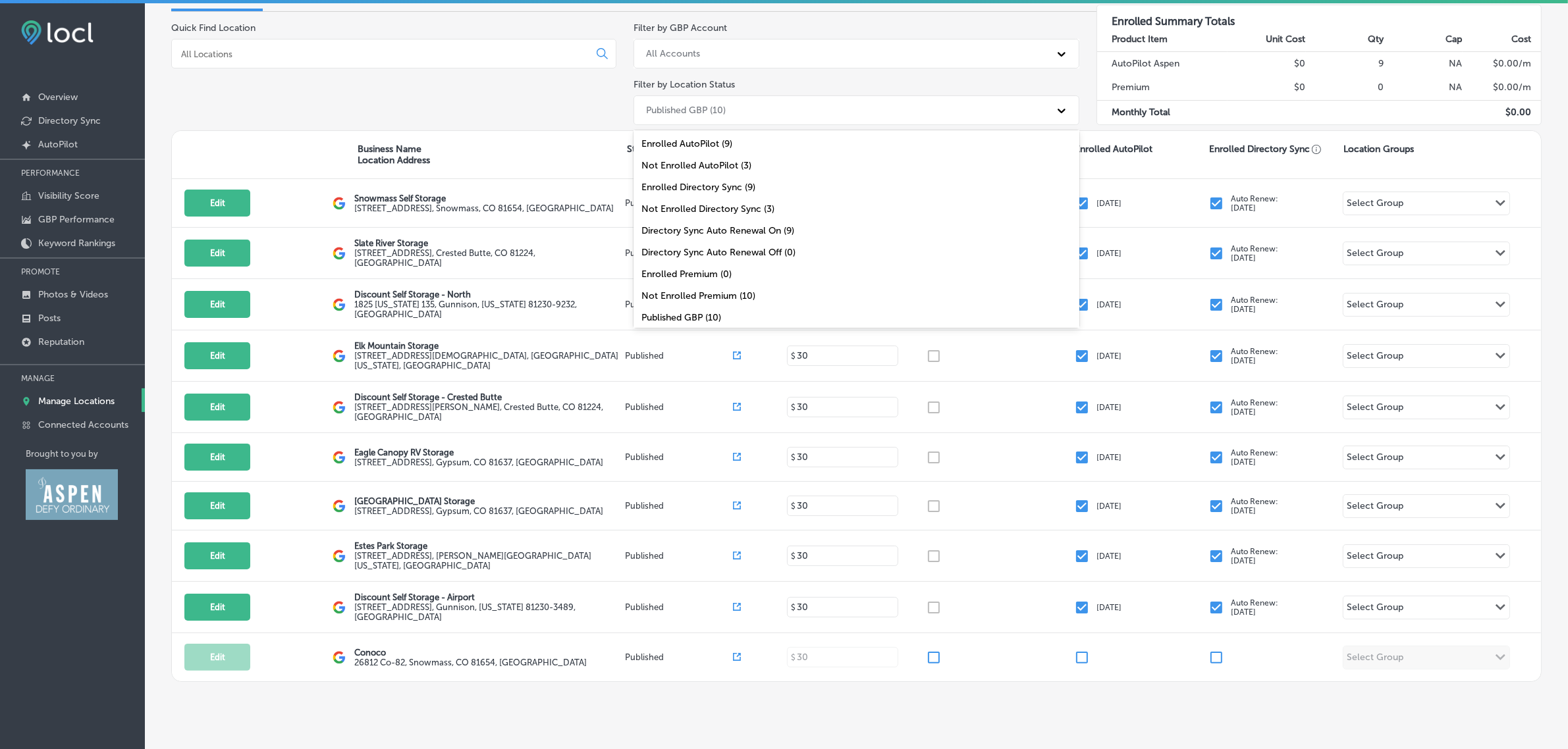
click at [994, 104] on div "Published GBP (10)" at bounding box center [844, 110] width 409 height 22
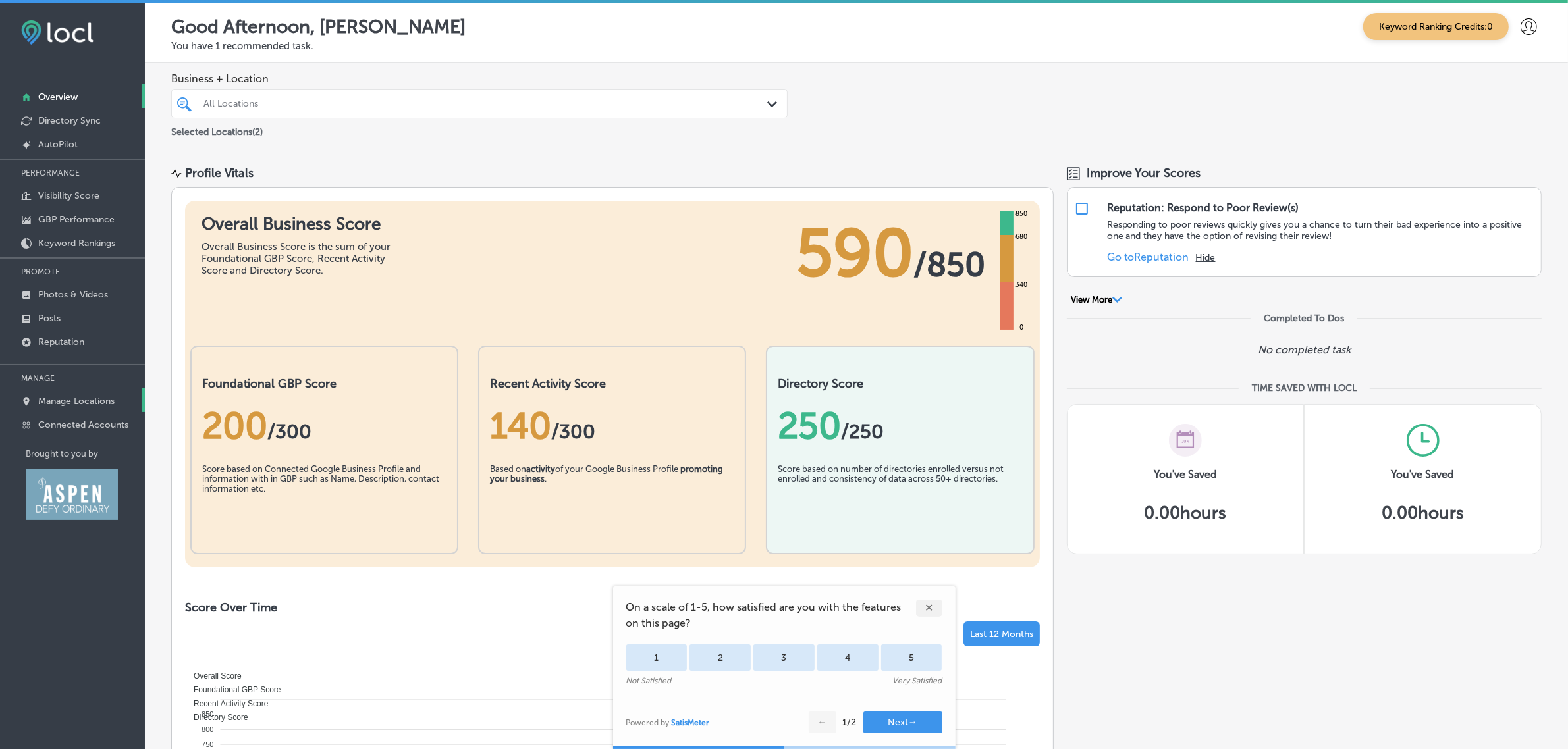
click at [62, 407] on p "Manage Locations" at bounding box center [76, 401] width 77 height 11
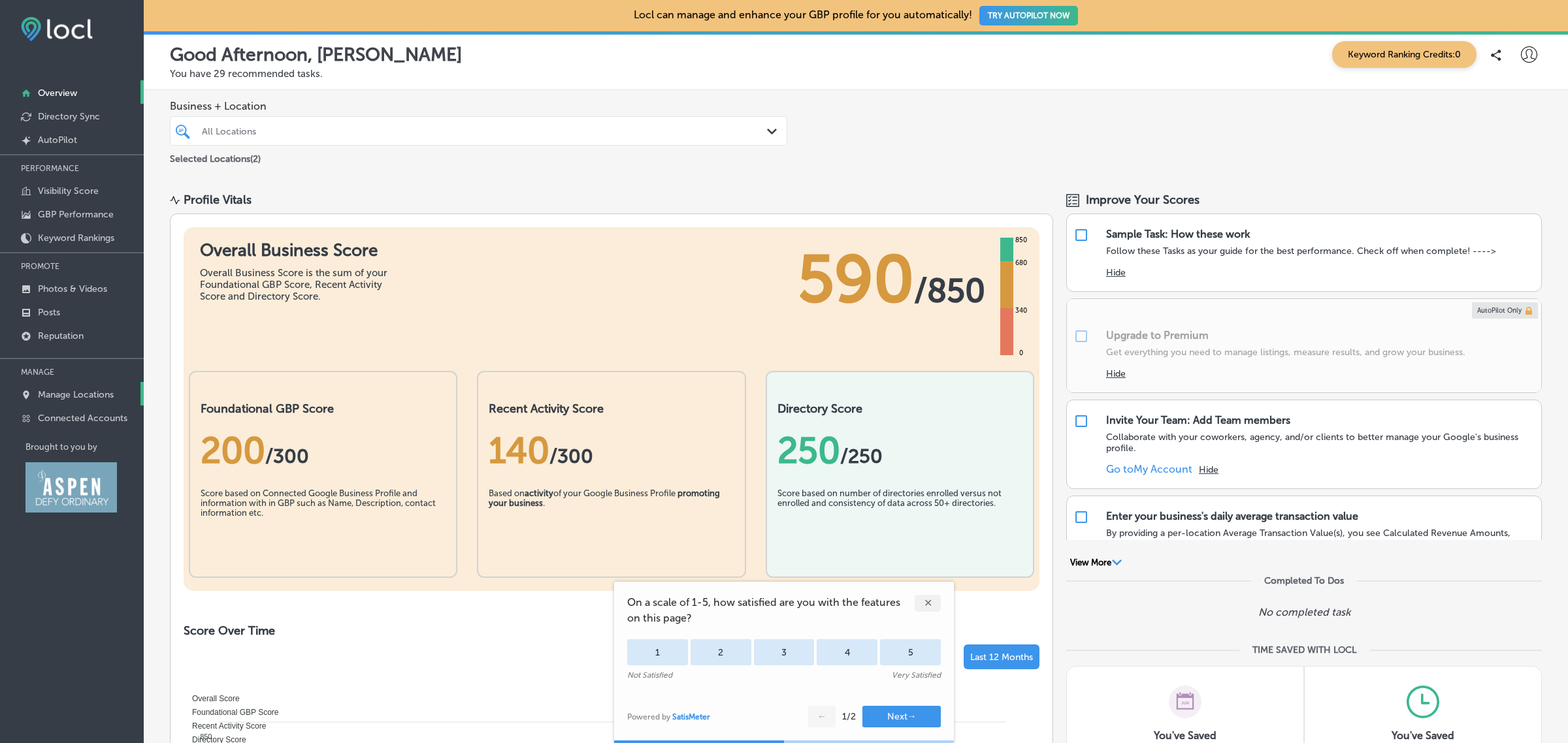
click at [64, 400] on p "Manage Locations" at bounding box center [75, 394] width 76 height 11
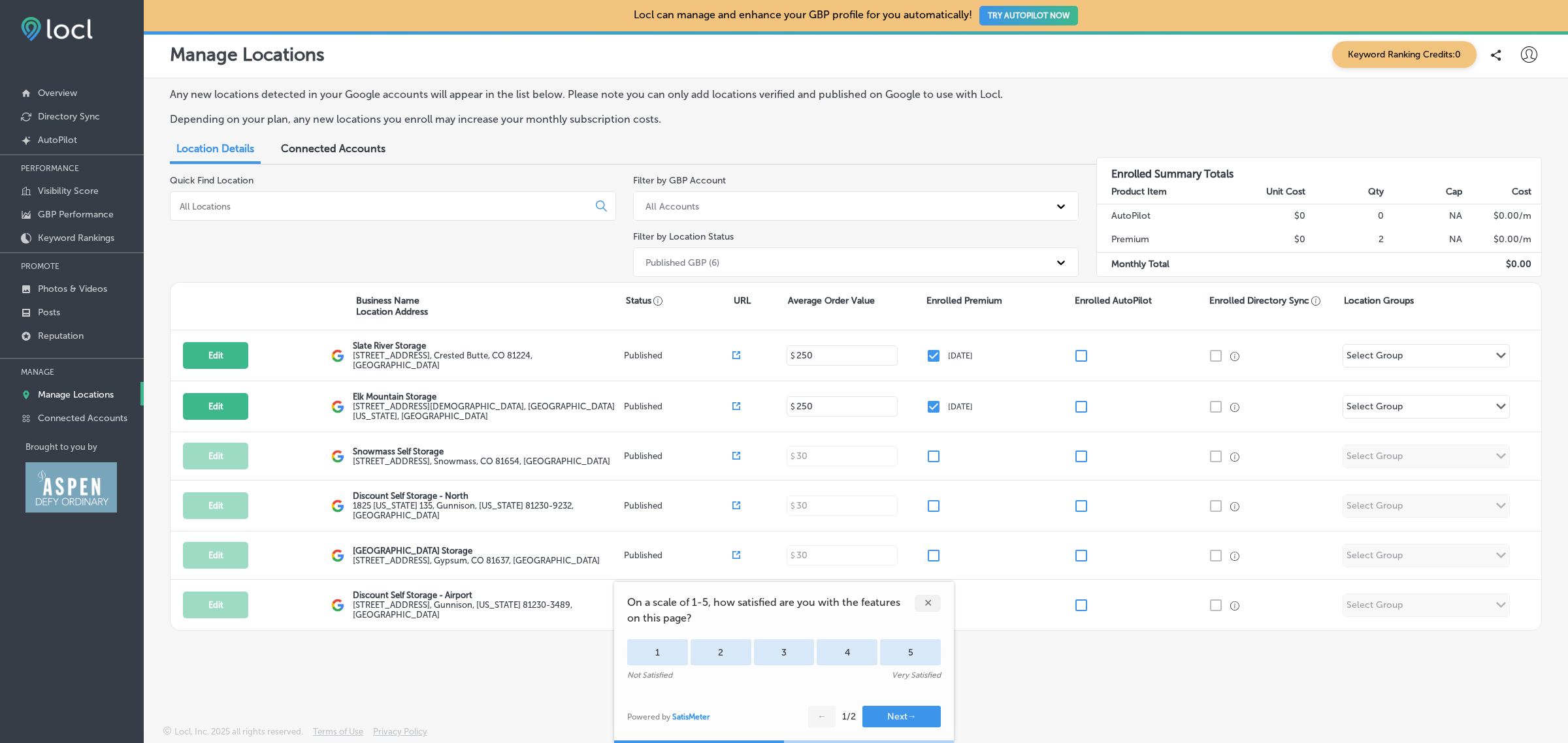
click at [1521, 49] on icon at bounding box center [1529, 54] width 17 height 17
click at [1504, 96] on p "My Account" at bounding box center [1510, 101] width 59 height 16
select select "US"
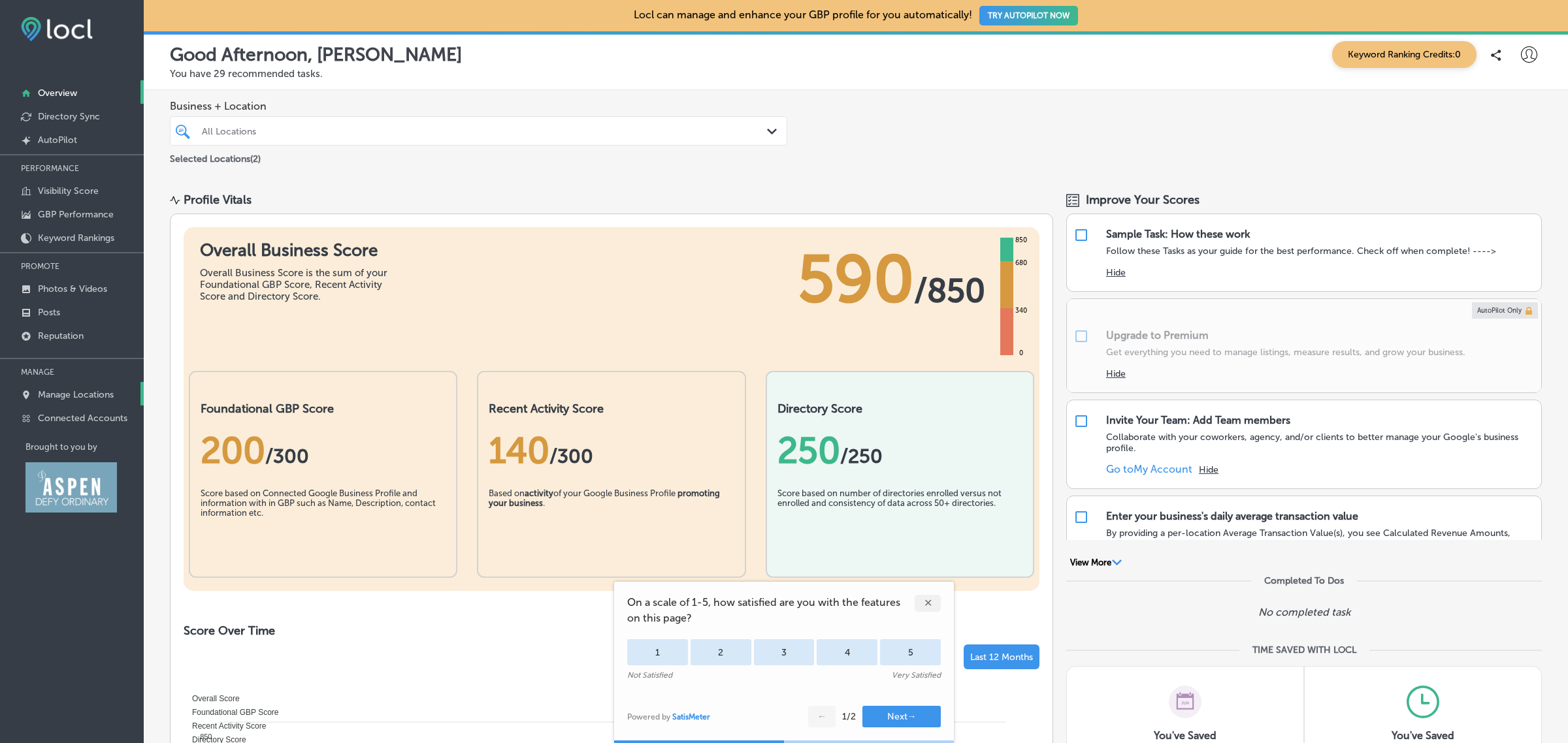
click at [85, 394] on p "Manage Locations" at bounding box center [75, 394] width 76 height 11
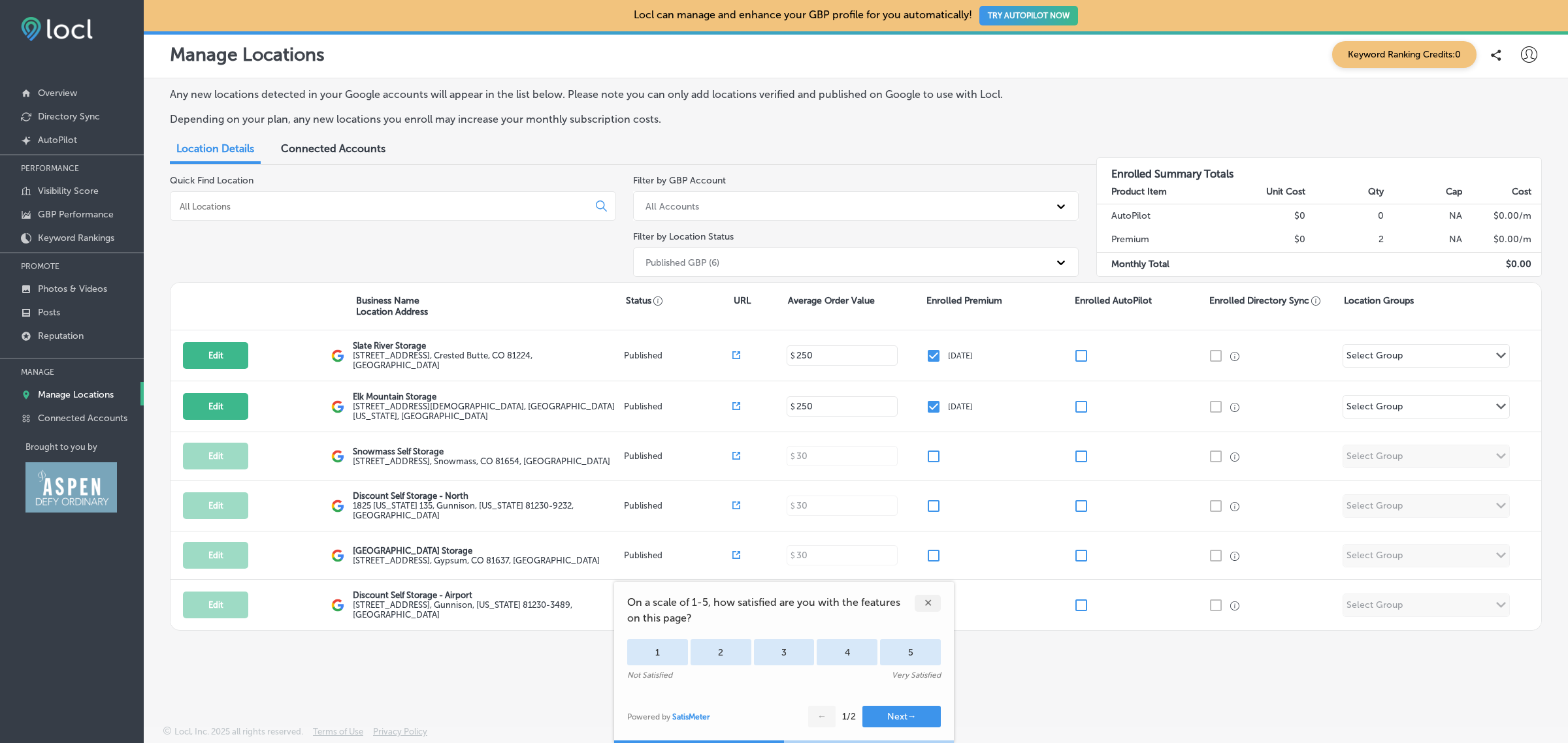
click at [1530, 54] on icon at bounding box center [1529, 54] width 17 height 17
click at [1509, 110] on li "My Account" at bounding box center [1505, 102] width 90 height 30
select select "US"
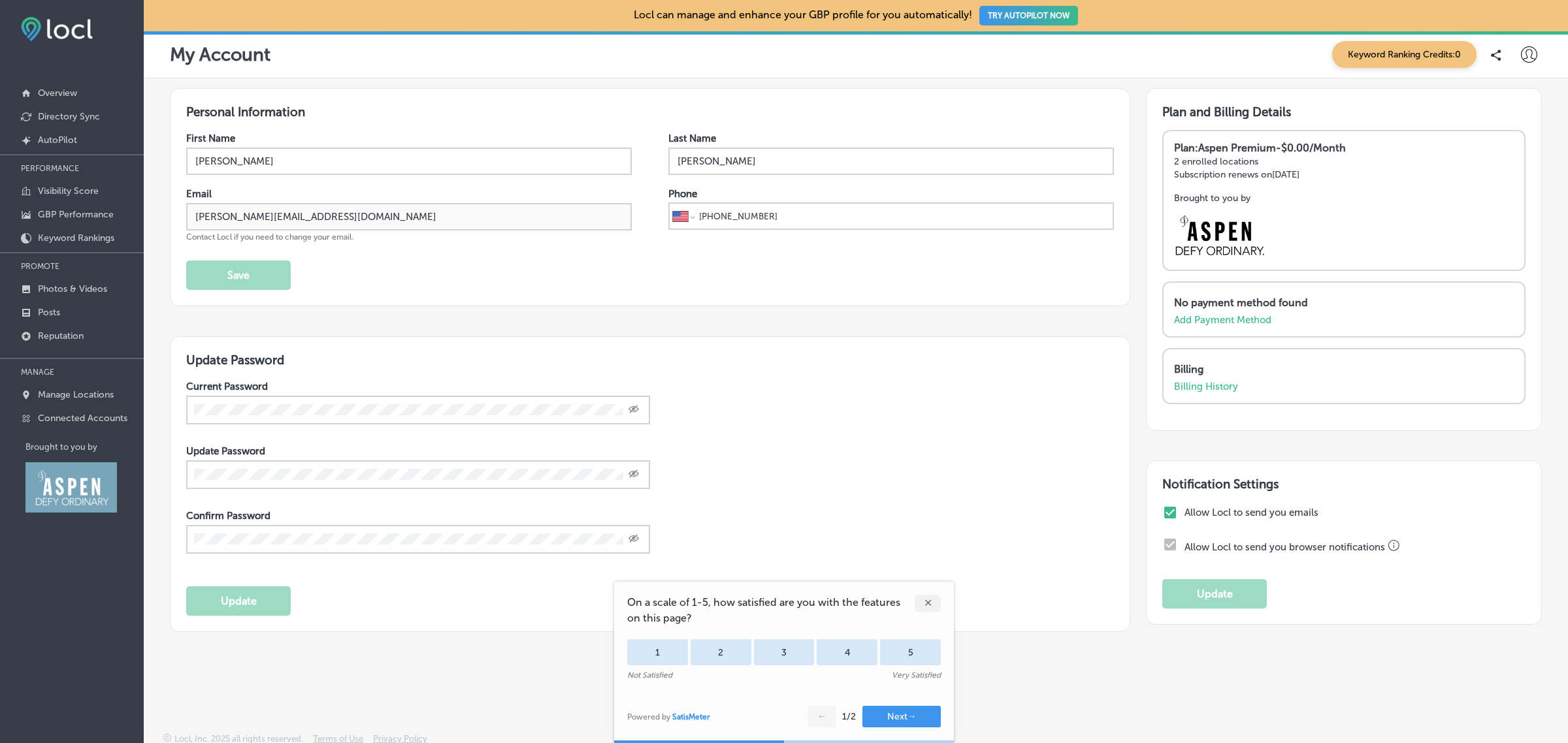
click at [1521, 56] on icon at bounding box center [1529, 54] width 17 height 17
click at [1491, 145] on li "My Teams" at bounding box center [1505, 136] width 90 height 30
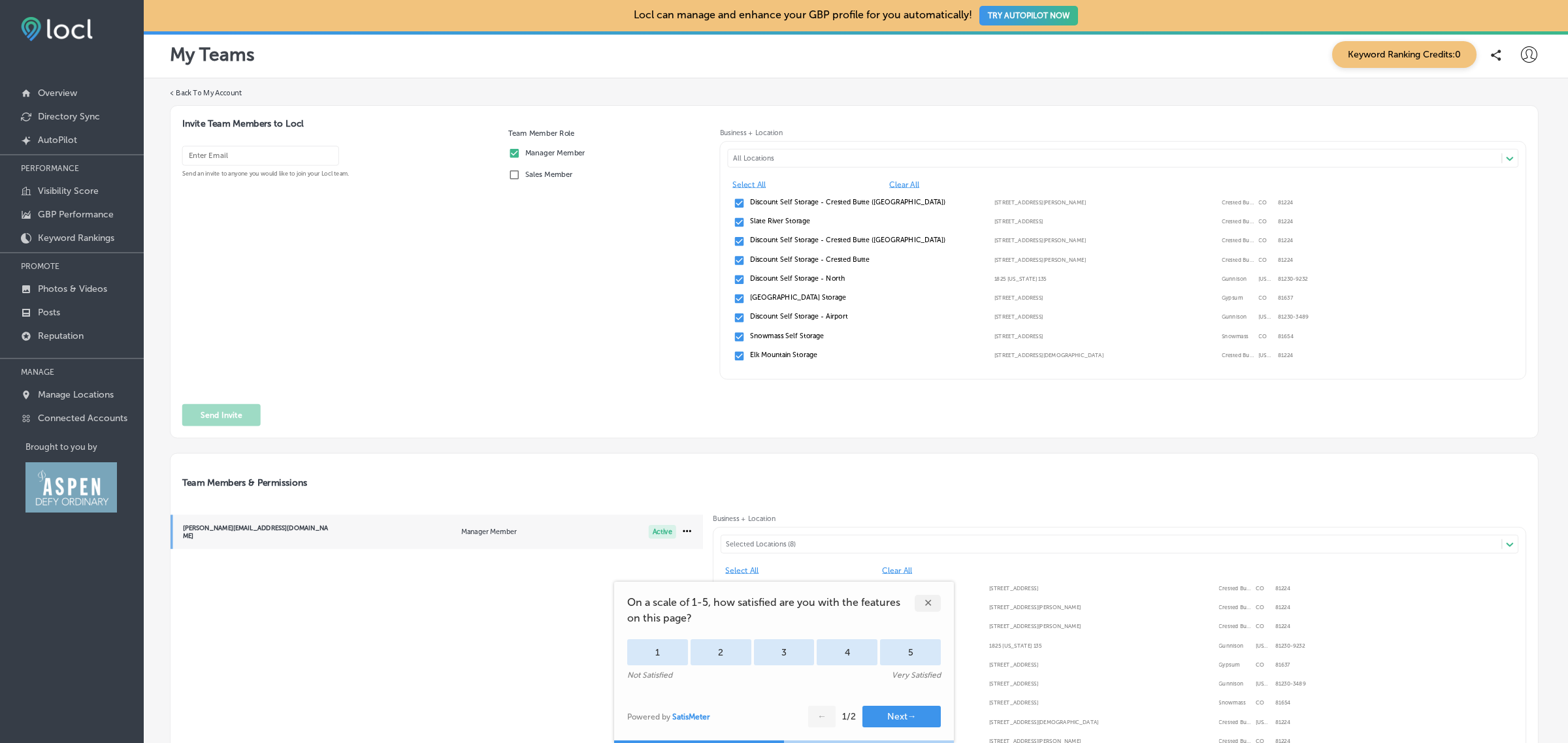
scroll to position [171, 0]
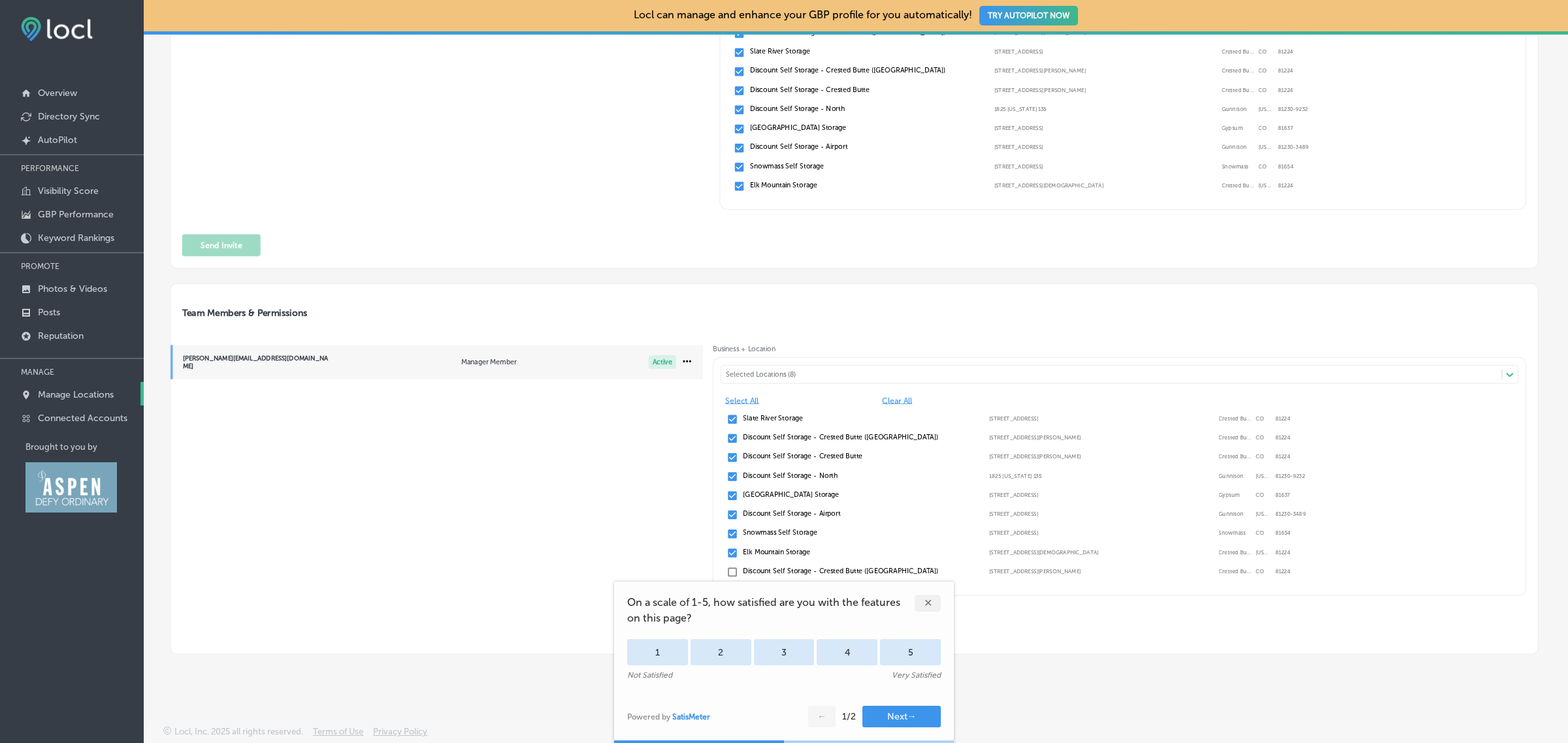
click at [67, 399] on p "Manage Locations" at bounding box center [75, 394] width 76 height 11
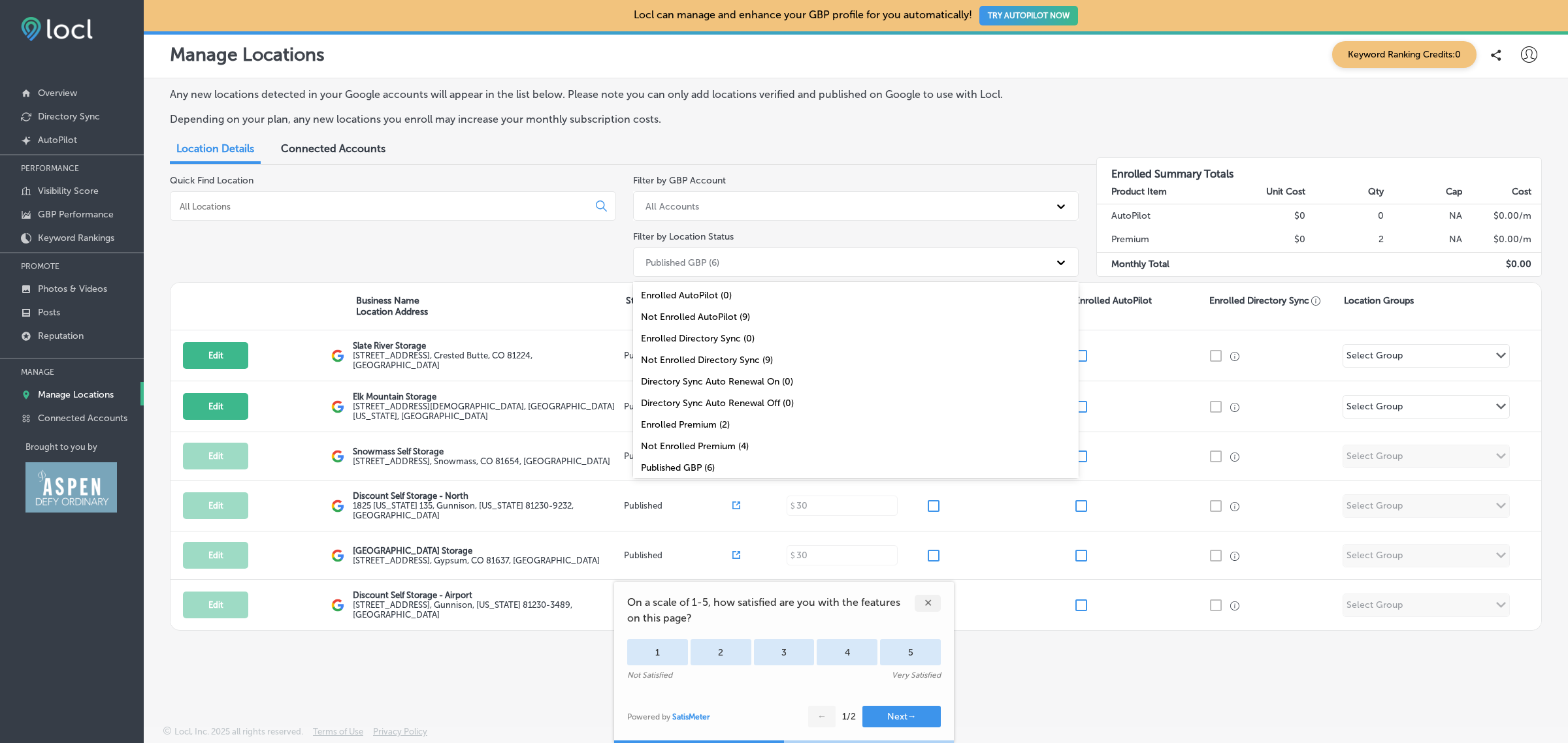
click at [719, 269] on div "Published GBP (6)" at bounding box center [844, 262] width 411 height 22
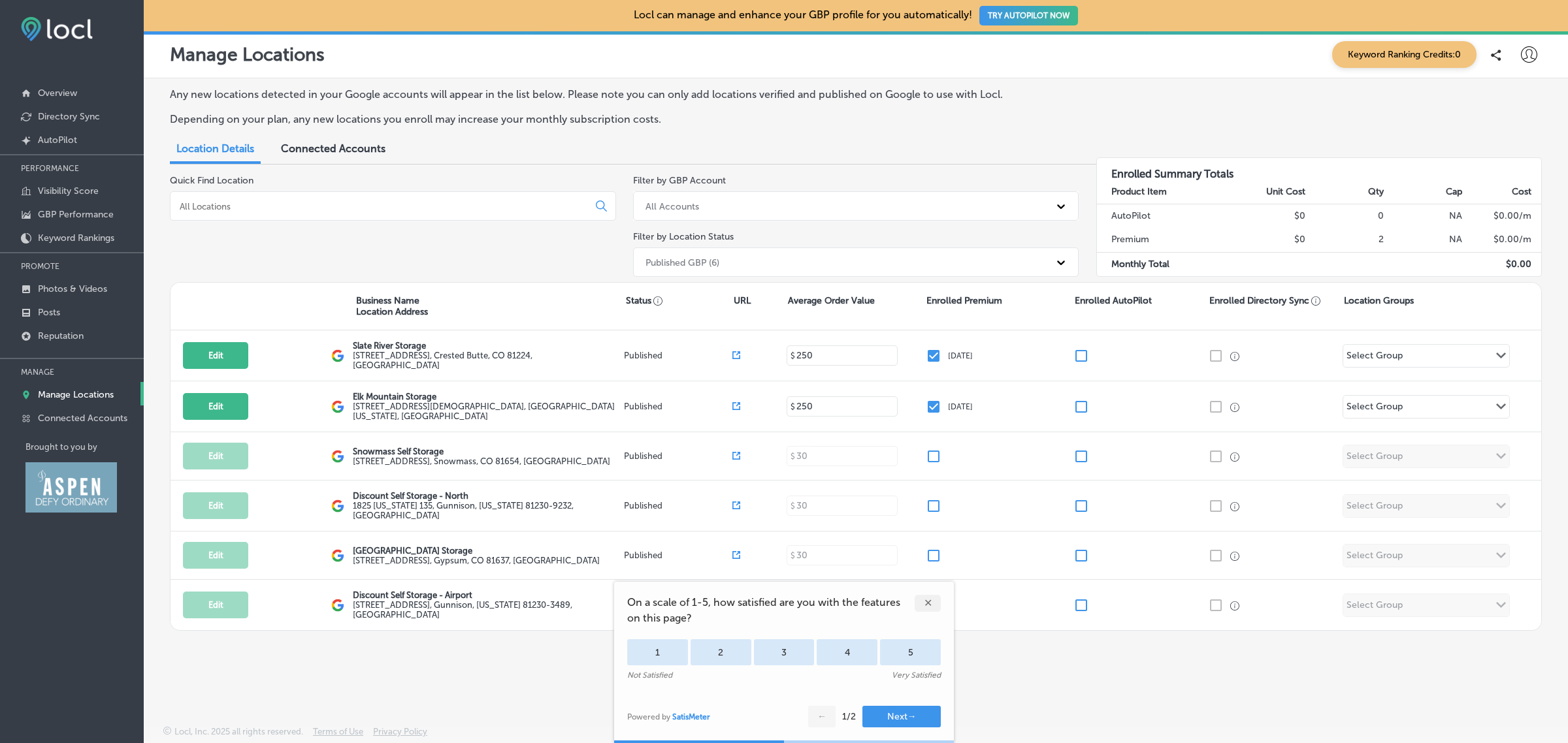
click at [419, 640] on div "Any new locations detected in your Google accounts will appear in the list belo…" at bounding box center [856, 372] width 1424 height 586
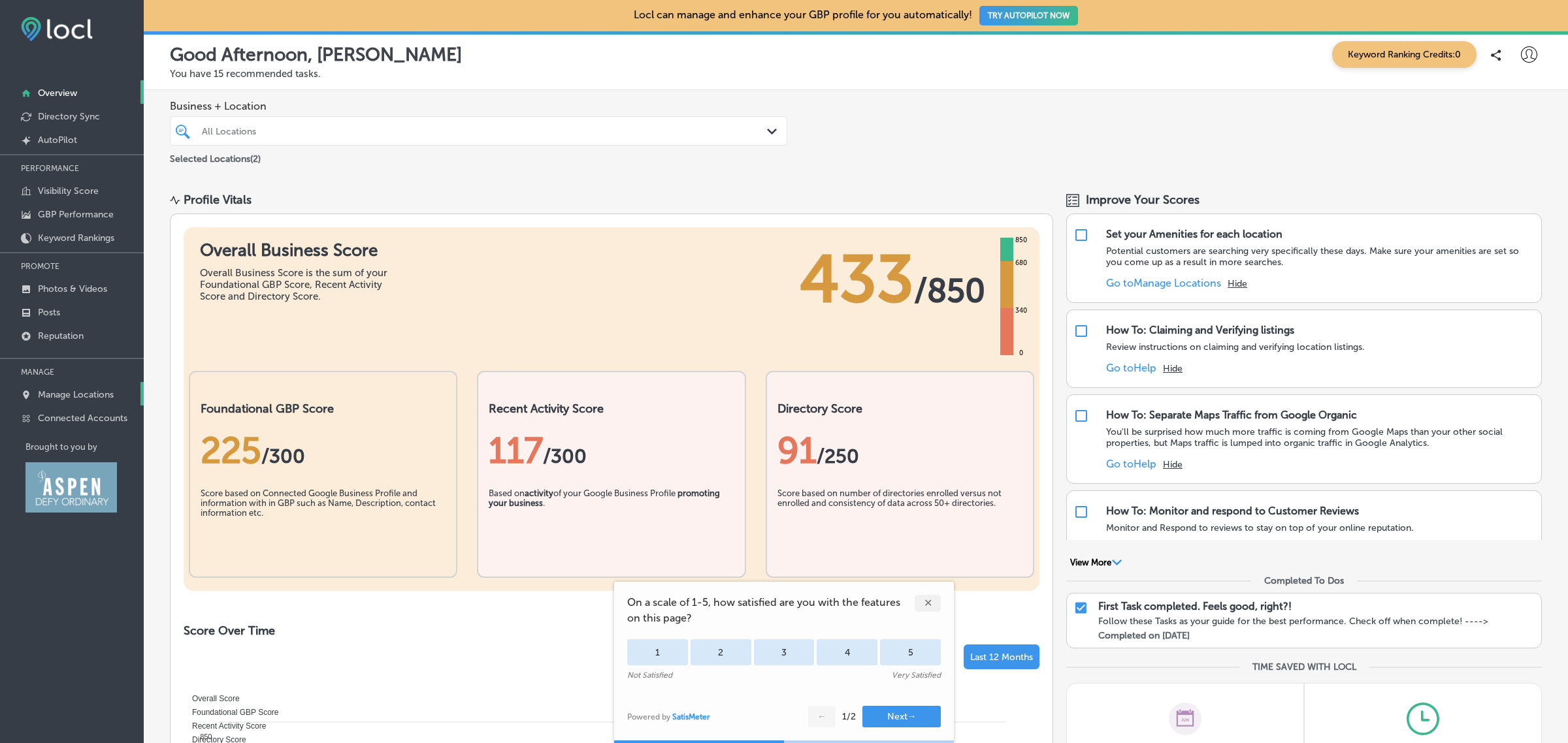
click at [82, 392] on p "Manage Locations" at bounding box center [75, 394] width 76 height 11
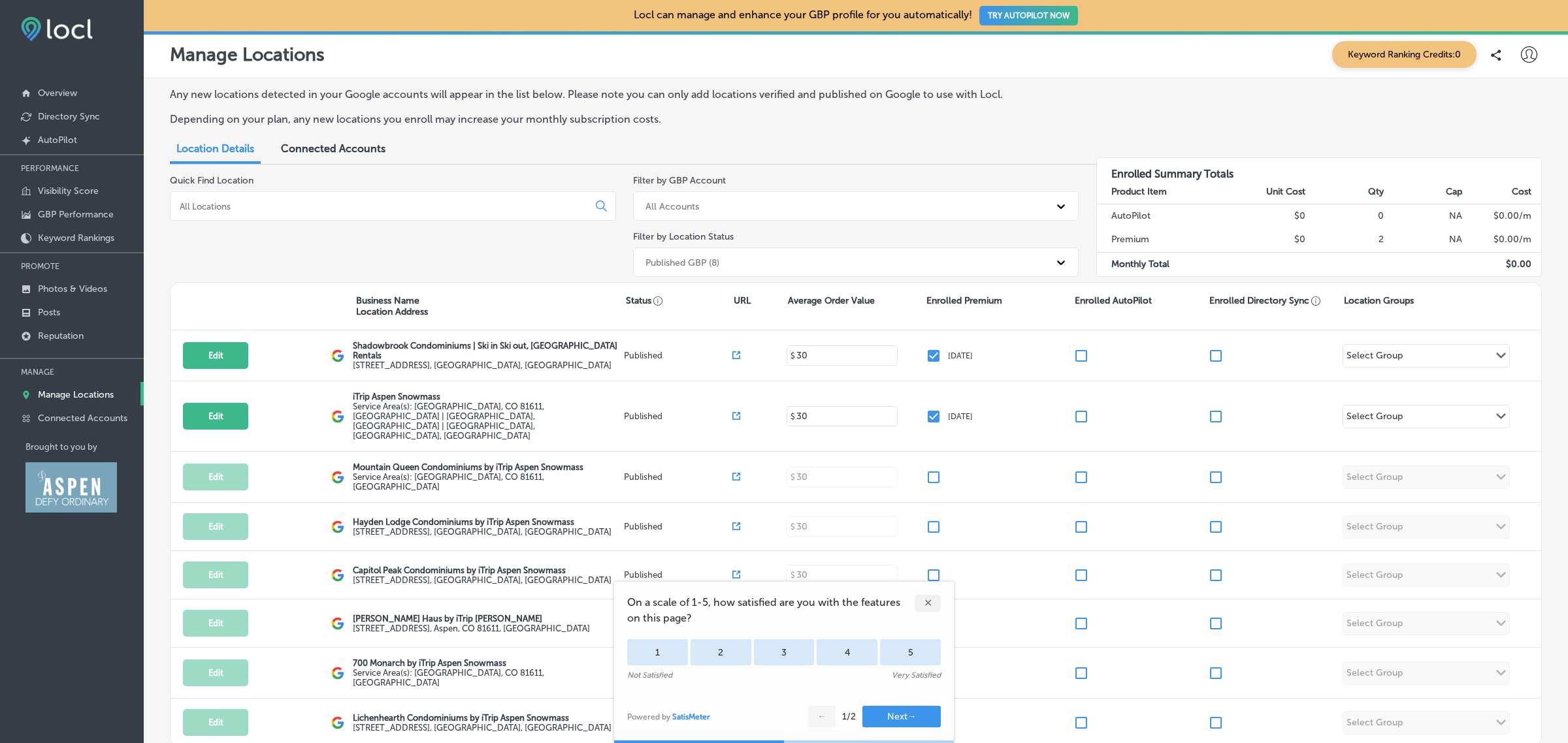
scroll to position [80, 0]
